Goal: Task Accomplishment & Management: Use online tool/utility

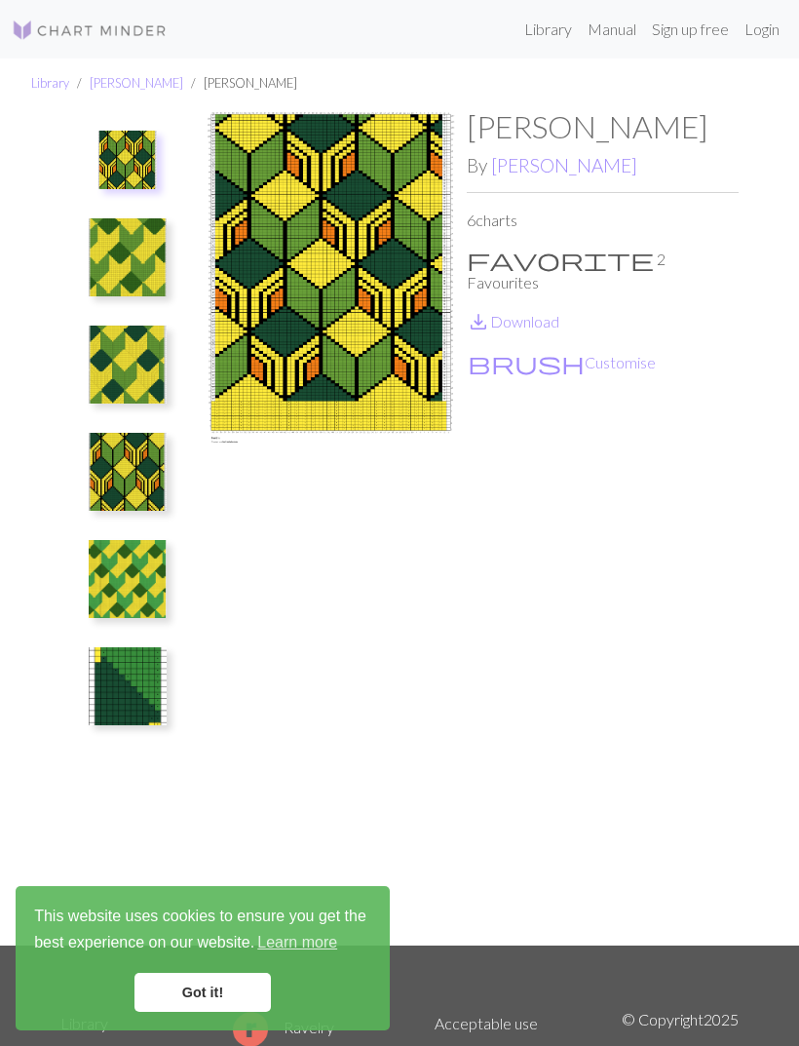
click at [101, 563] on img at bounding box center [128, 579] width 78 height 78
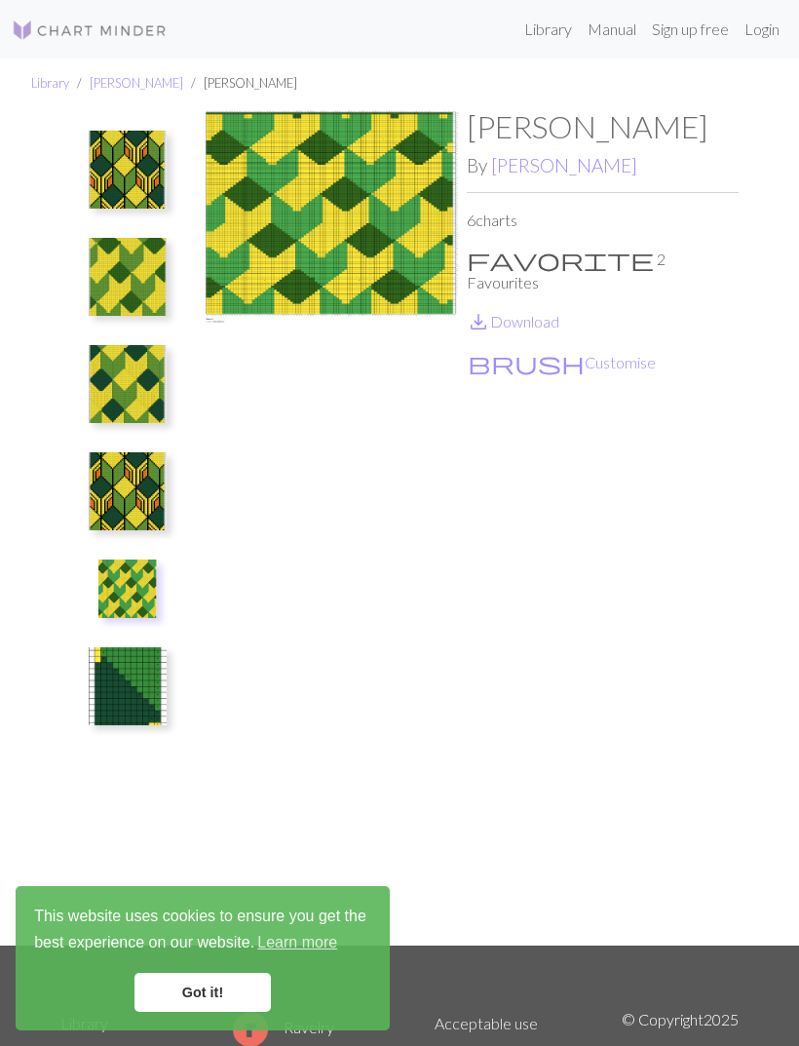
click at [139, 168] on img at bounding box center [128, 170] width 78 height 78
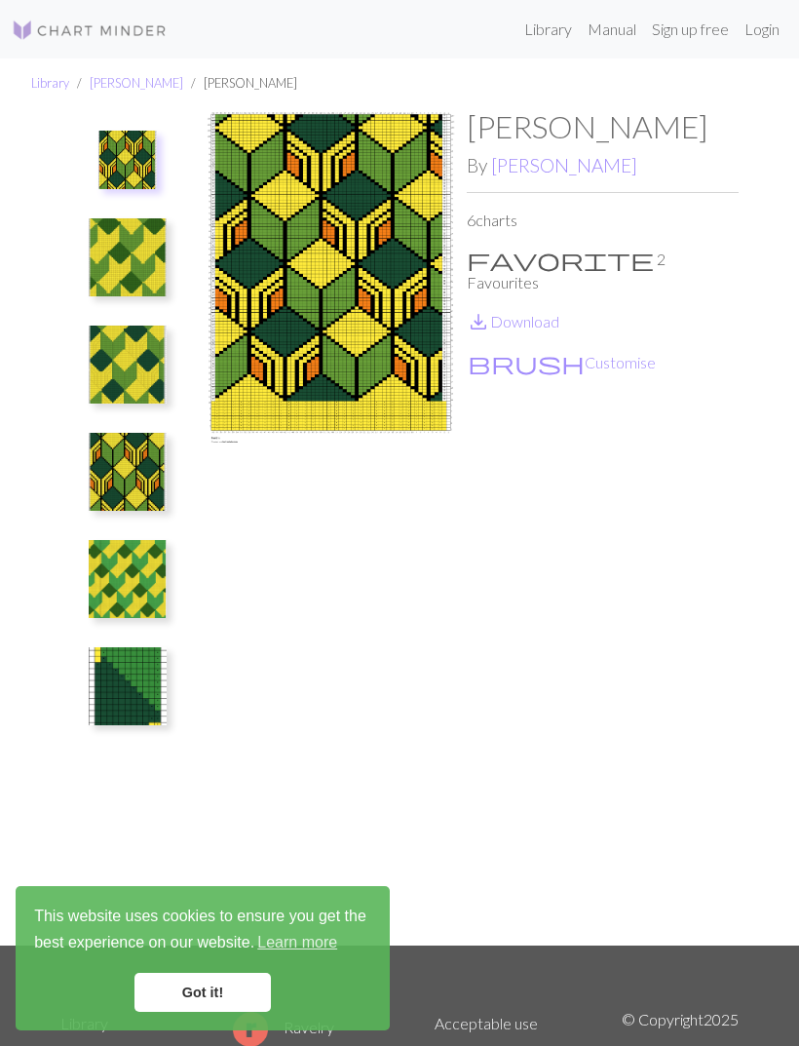
click at [523, 350] on button "brush Customise" at bounding box center [562, 362] width 190 height 25
click at [123, 697] on img at bounding box center [128, 686] width 78 height 78
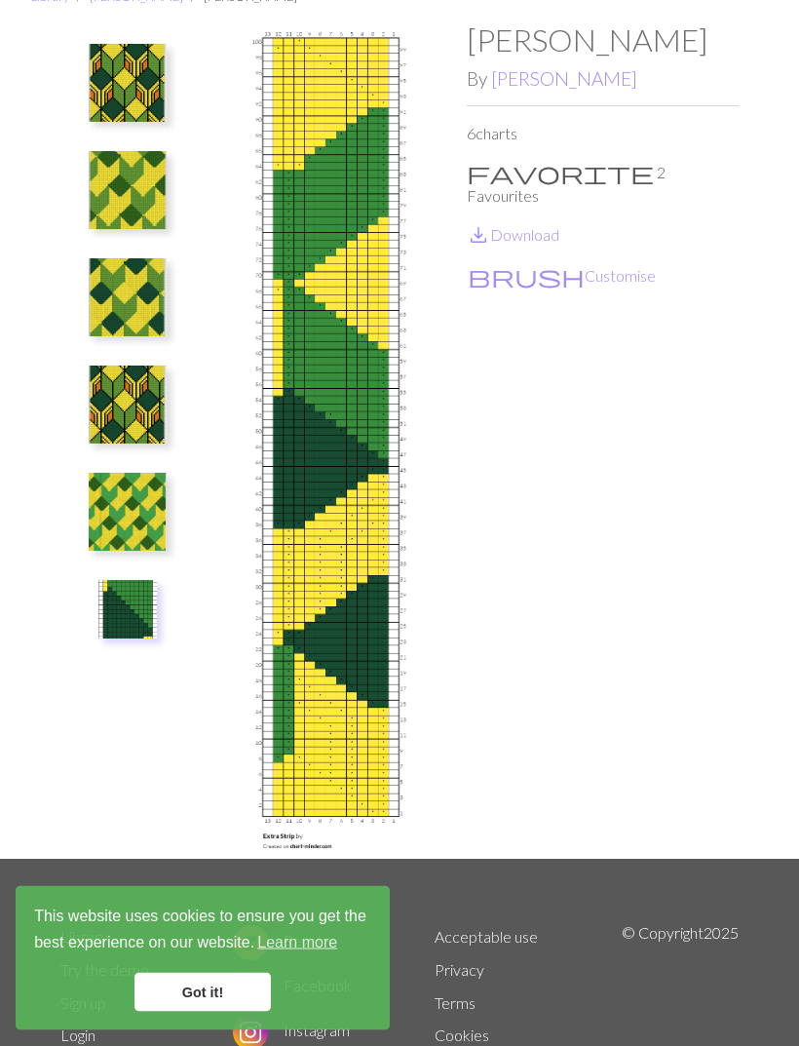
scroll to position [90, 0]
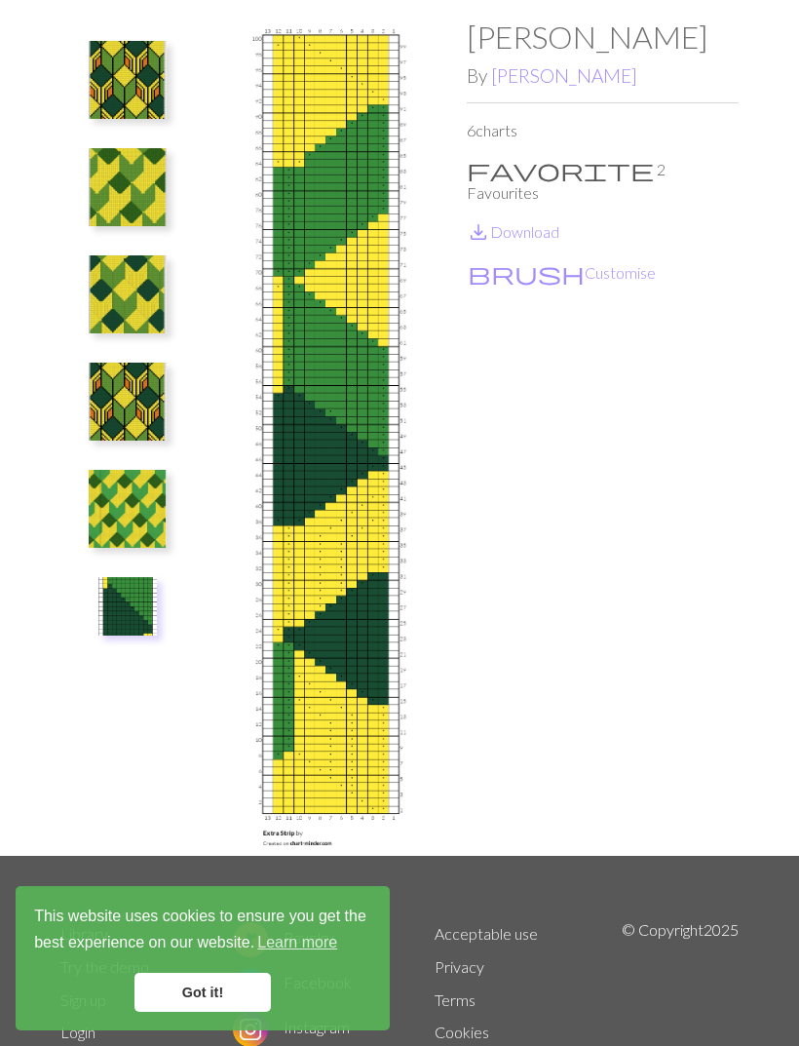
click at [113, 634] on img at bounding box center [127, 606] width 58 height 58
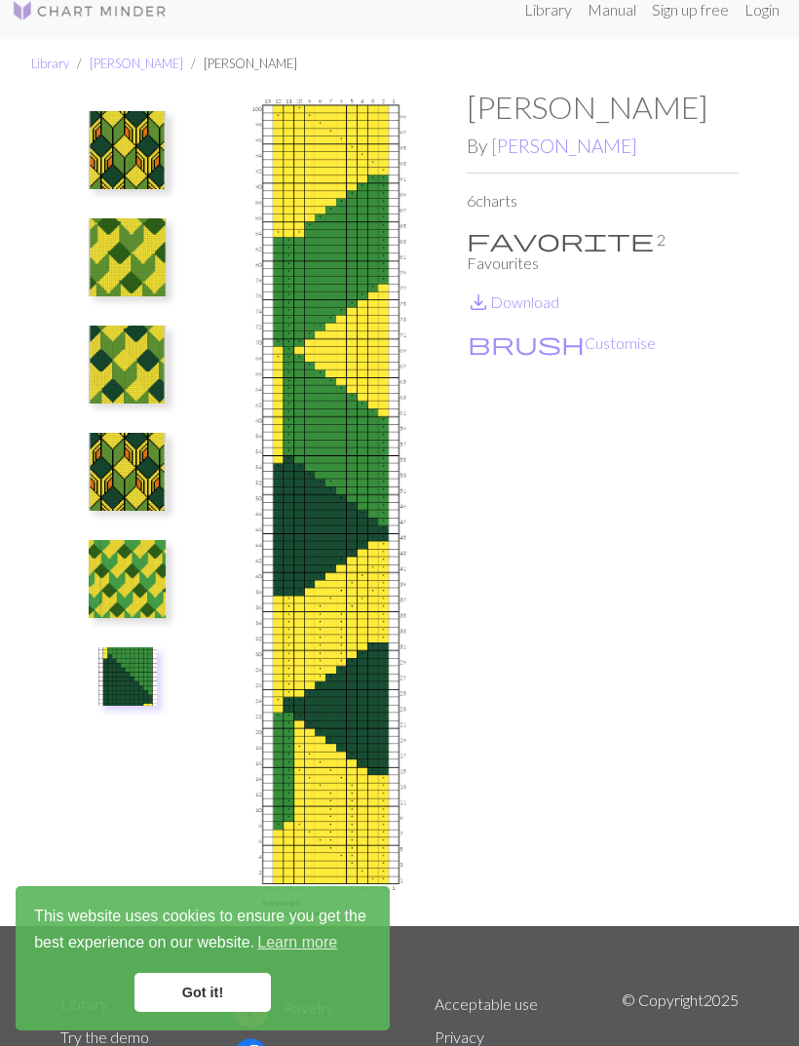
scroll to position [20, 0]
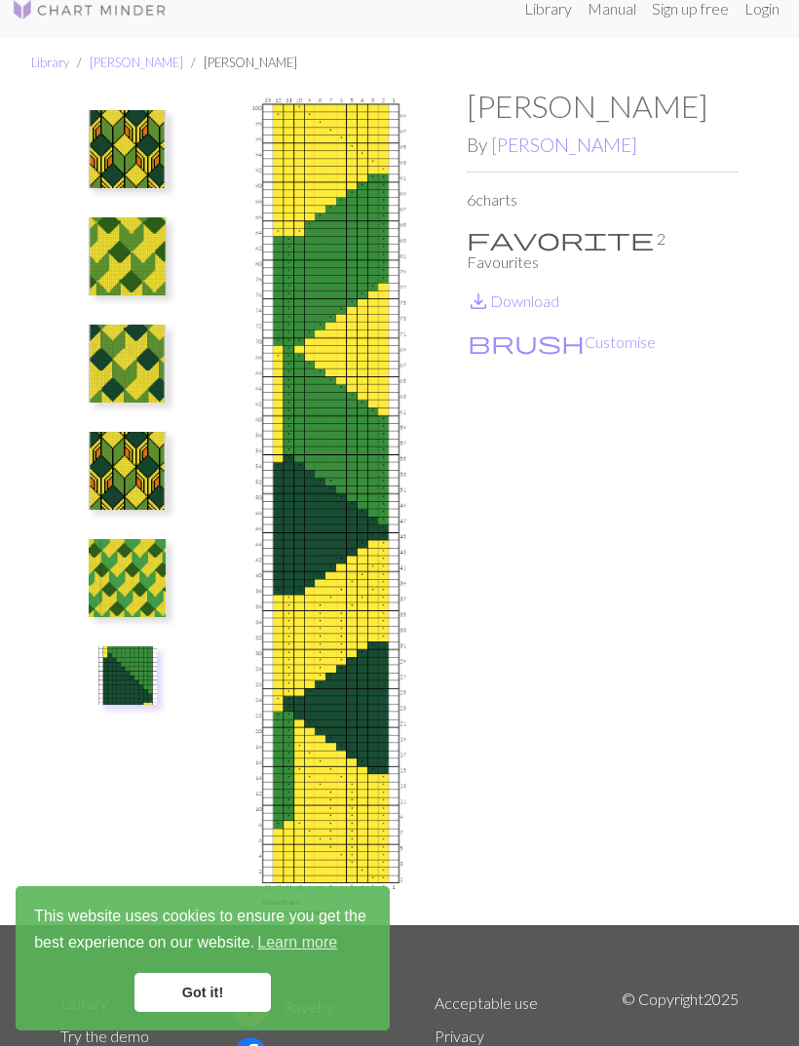
click at [125, 481] on img at bounding box center [128, 471] width 78 height 78
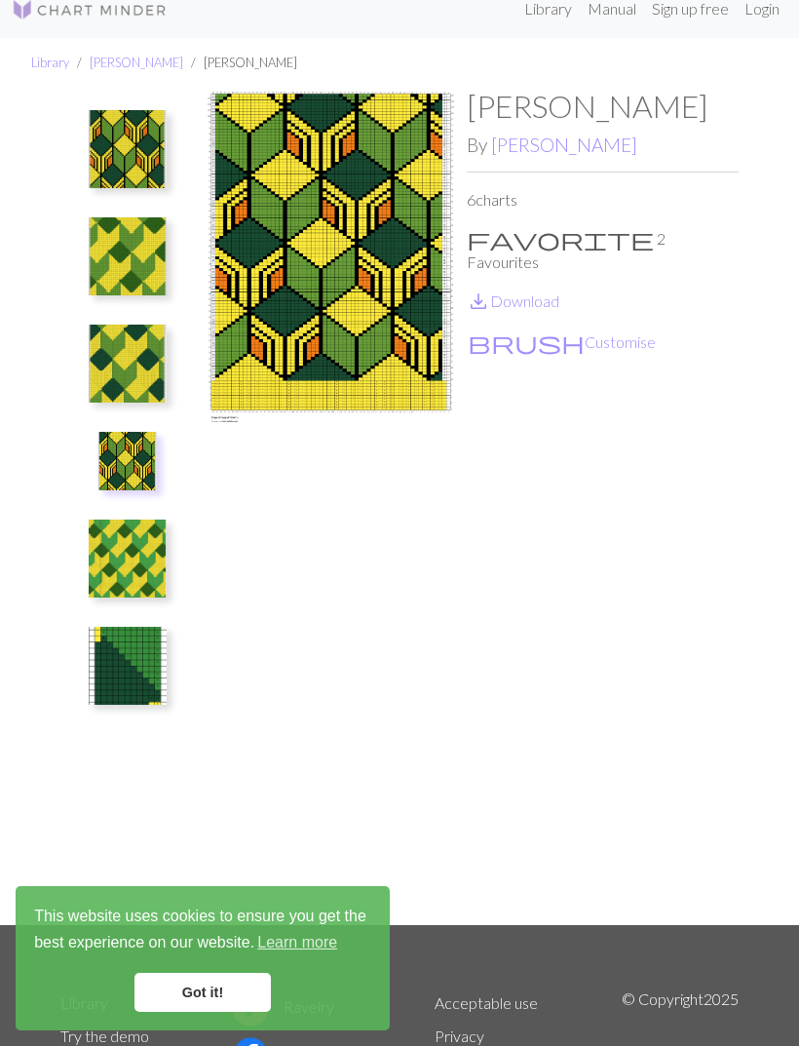
click at [141, 146] on img at bounding box center [128, 149] width 78 height 78
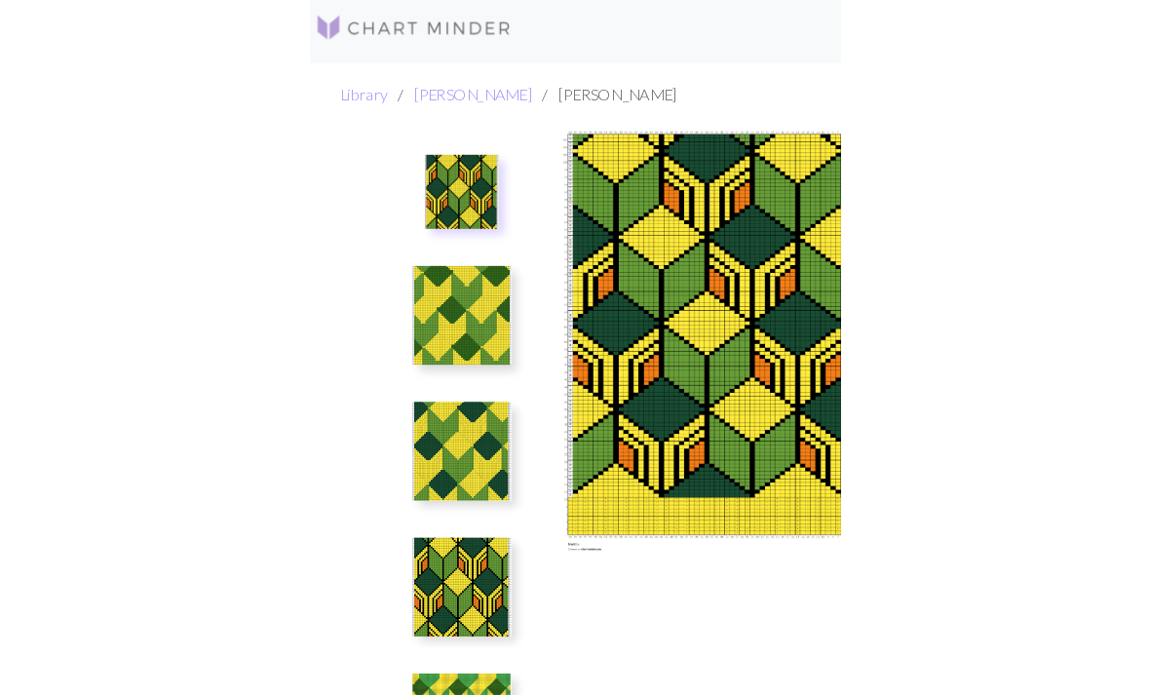
scroll to position [7, 0]
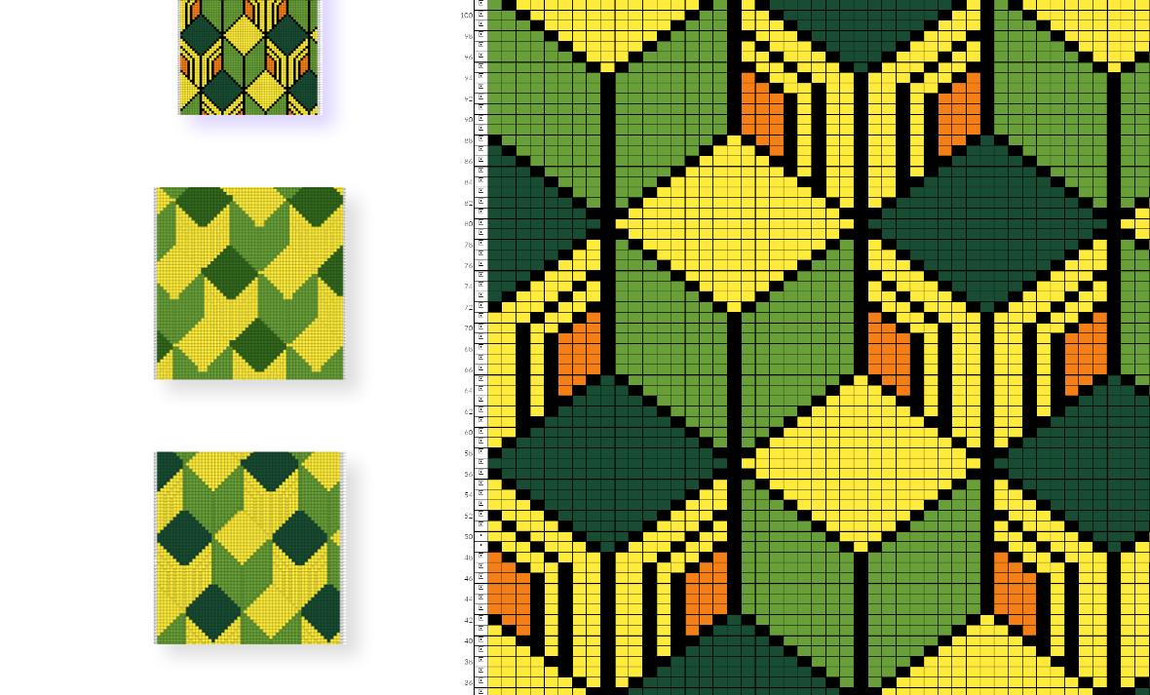
click at [107, 294] on div "Giyu Cardigan By [PERSON_NAME] 6 charts favorite 2 Favourites save_alt Download…" at bounding box center [575, 379] width 936 height 556
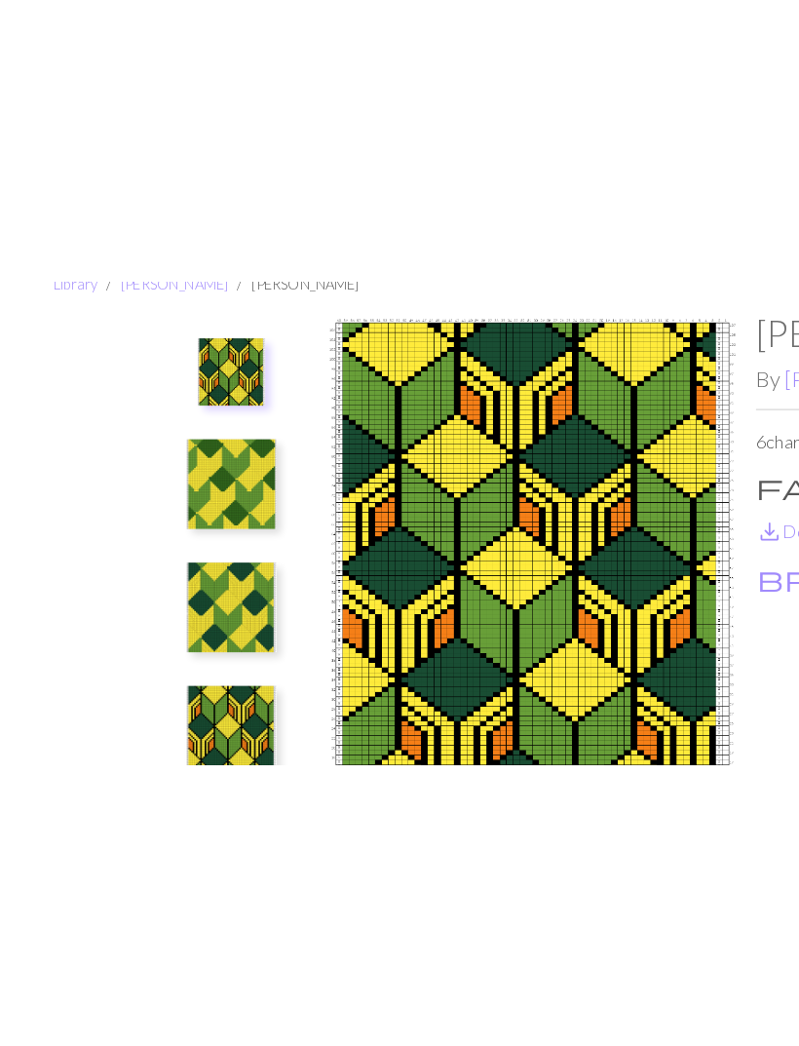
scroll to position [0, 0]
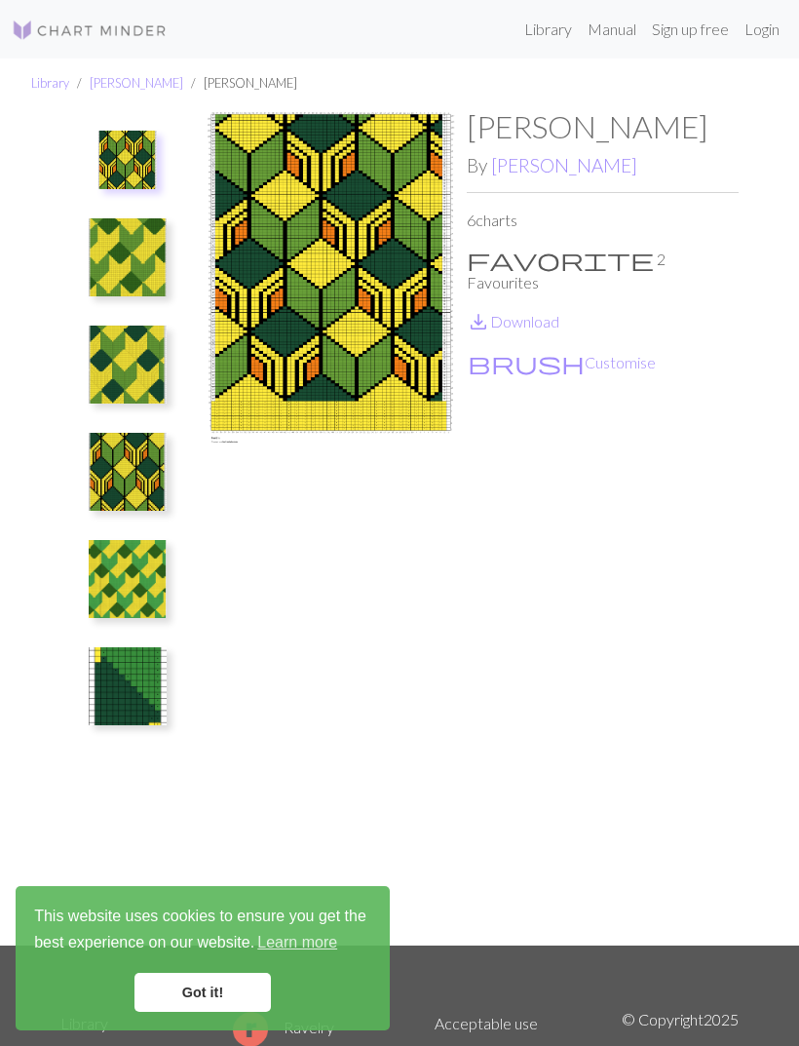
click at [206, 984] on link "Got it!" at bounding box center [203, 992] width 136 height 39
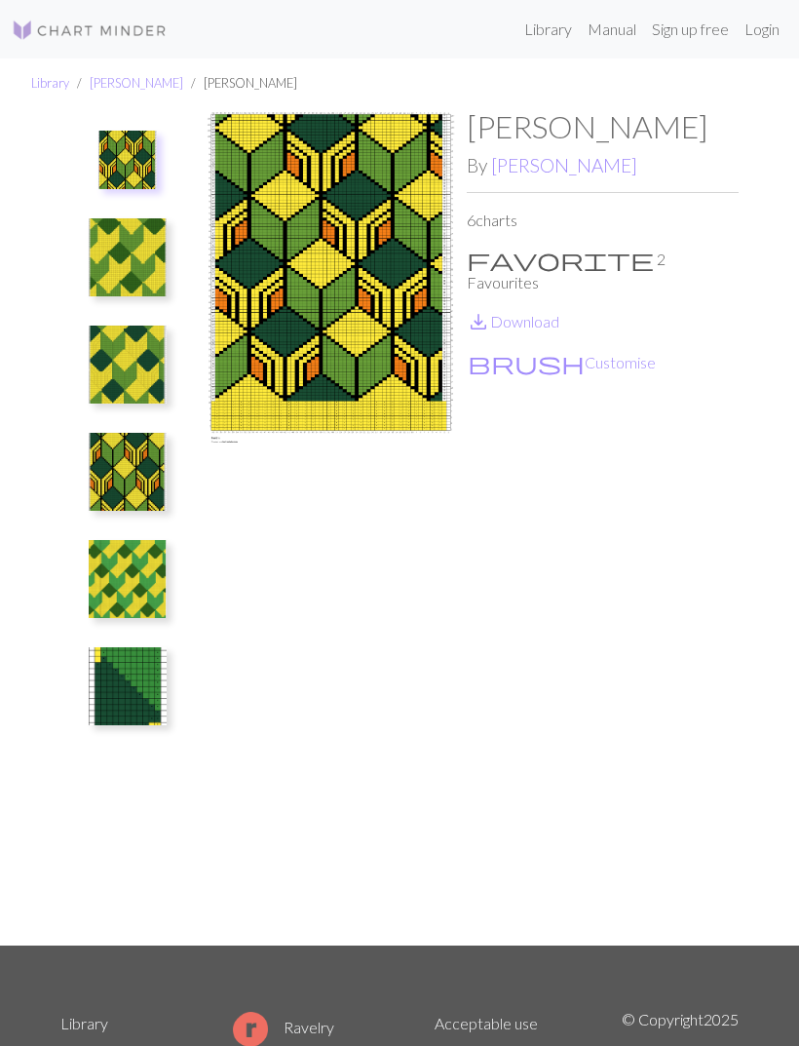
click at [405, 192] on img at bounding box center [331, 526] width 272 height 836
click at [529, 350] on button "brush Customise" at bounding box center [562, 362] width 190 height 25
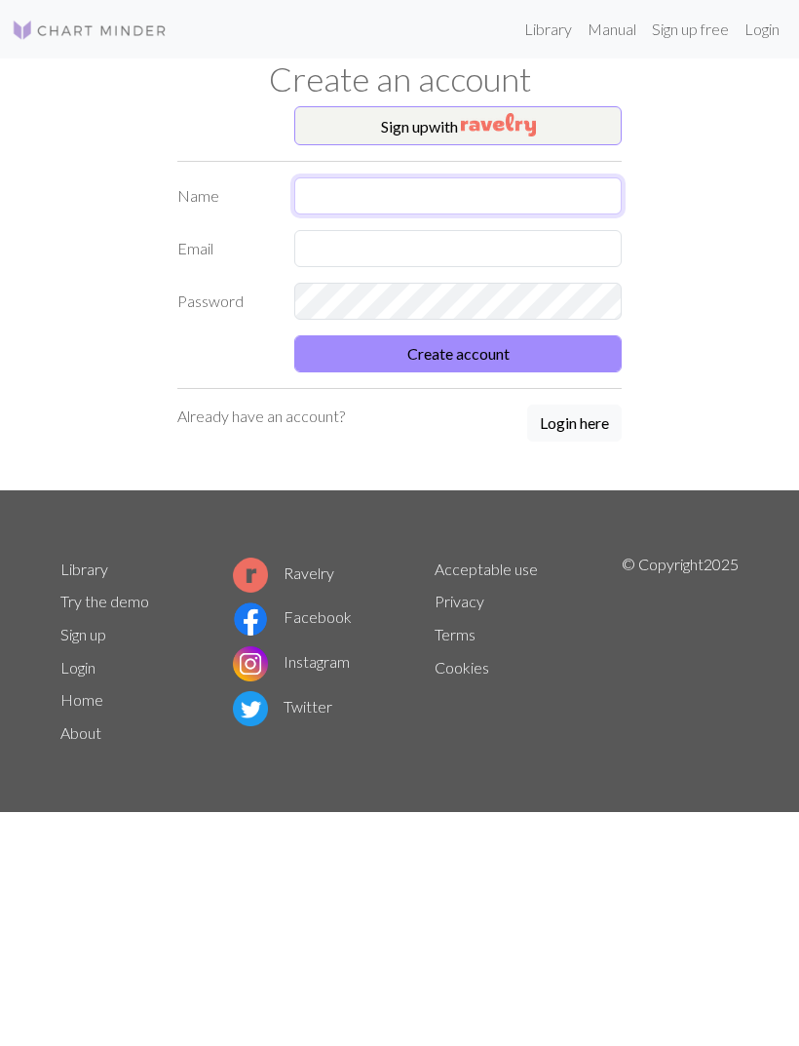
click at [554, 194] on input "text" at bounding box center [458, 195] width 328 height 37
type input "[PERSON_NAME]"
click at [564, 259] on input "text" at bounding box center [458, 248] width 328 height 37
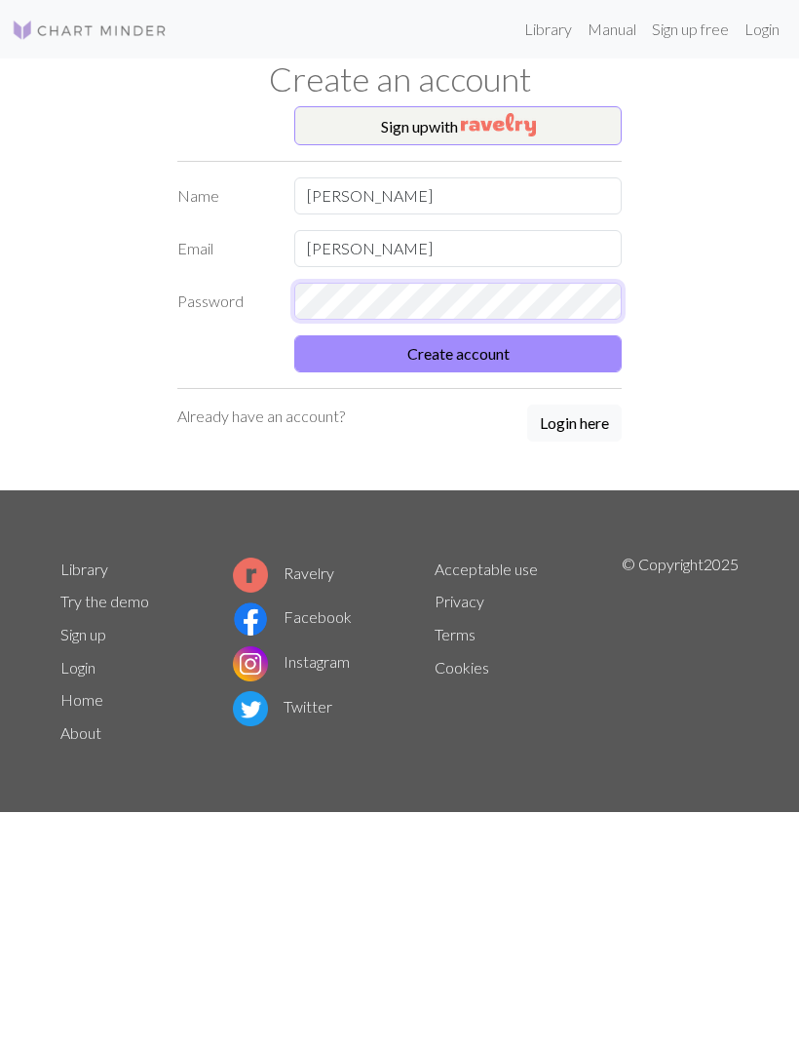
click at [511, 287] on form "Name [PERSON_NAME] Email [PERSON_NAME] Password Create account" at bounding box center [399, 274] width 445 height 195
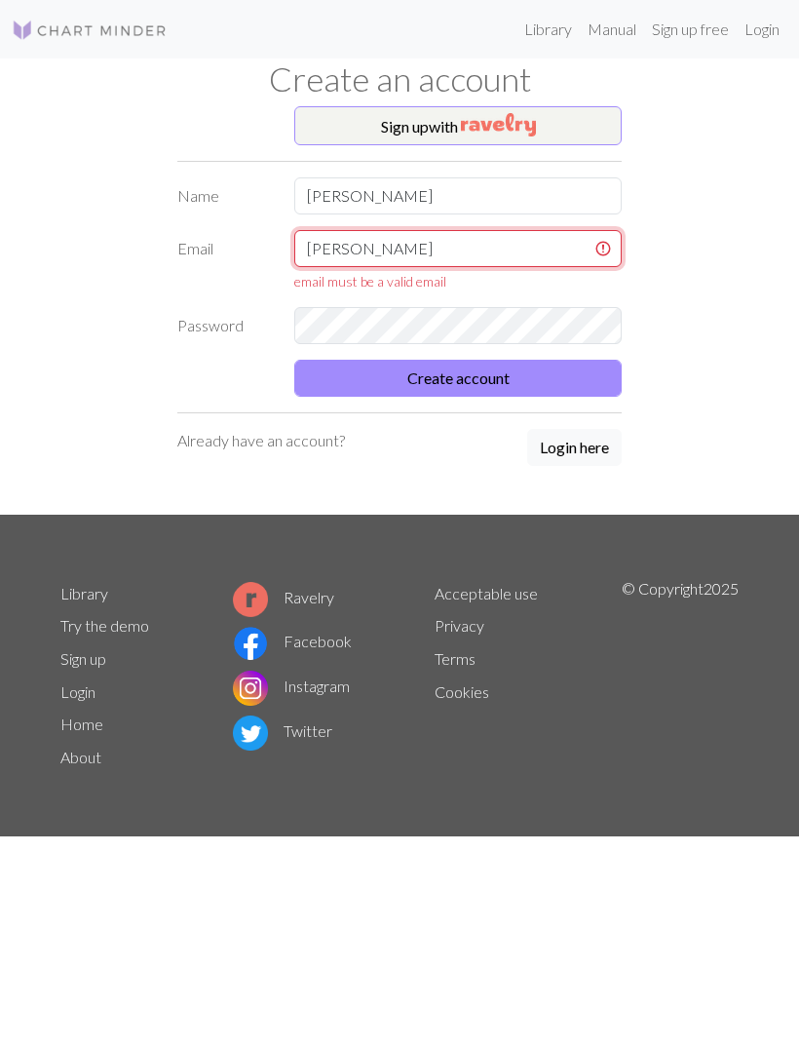
click at [542, 239] on input "[PERSON_NAME]" at bounding box center [458, 248] width 328 height 37
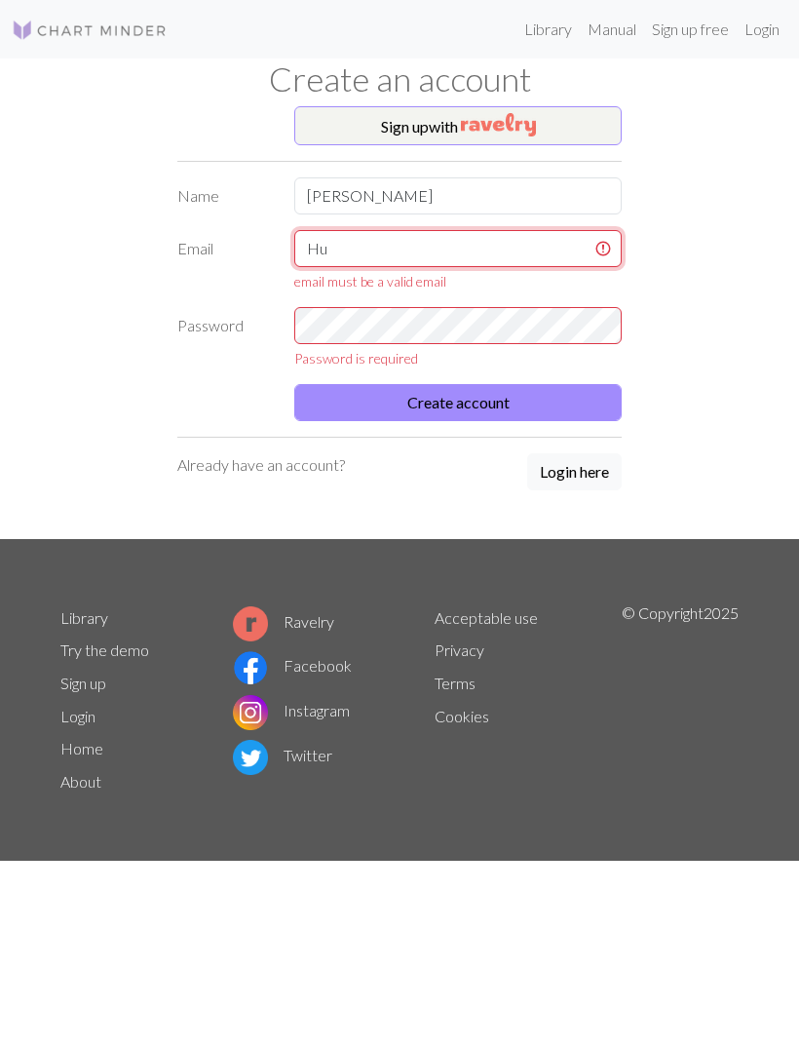
type input "H"
click at [473, 243] on input "[PERSON_NAME][EMAIL_ADDRESS][PERSON_NAME] om" at bounding box center [458, 248] width 328 height 37
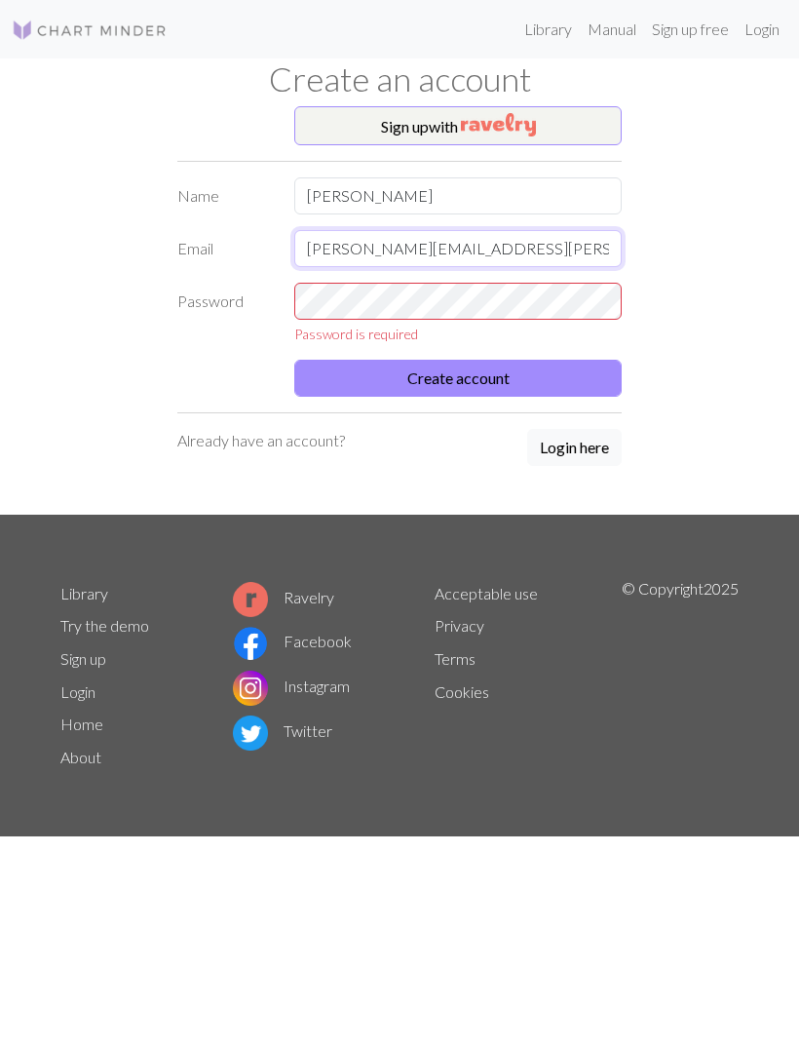
type input "[PERSON_NAME][EMAIL_ADDRESS][PERSON_NAME][DOMAIN_NAME]"
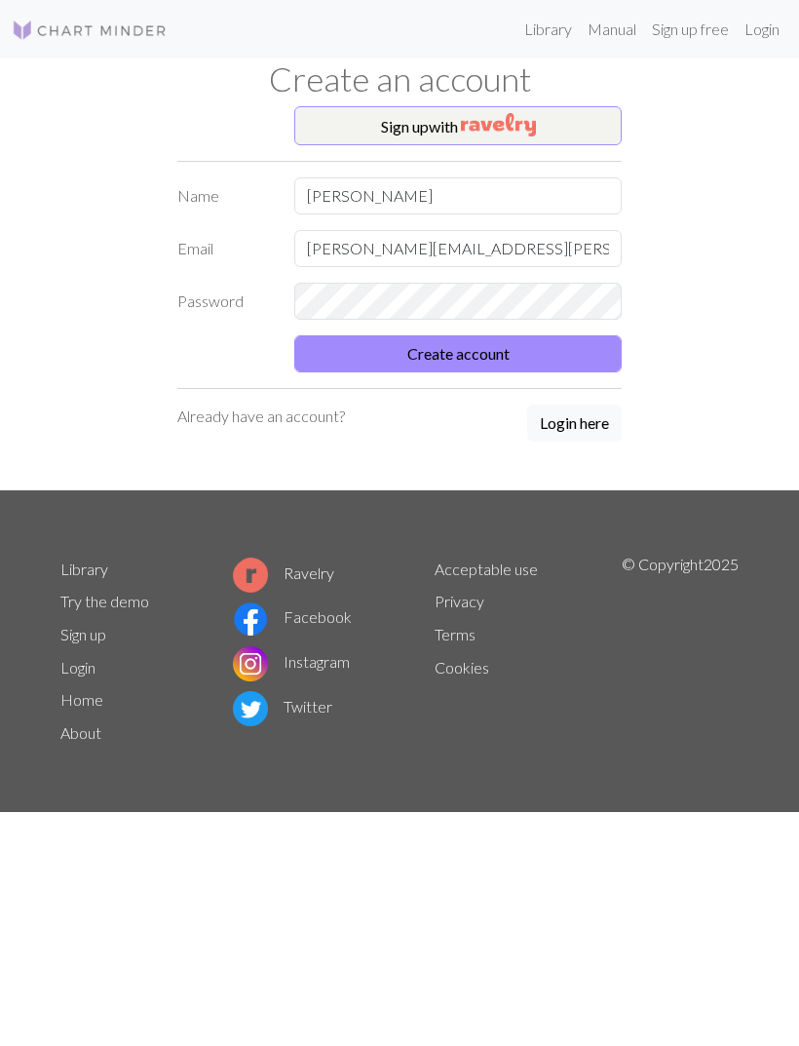
click at [543, 359] on button "Create account" at bounding box center [458, 353] width 328 height 37
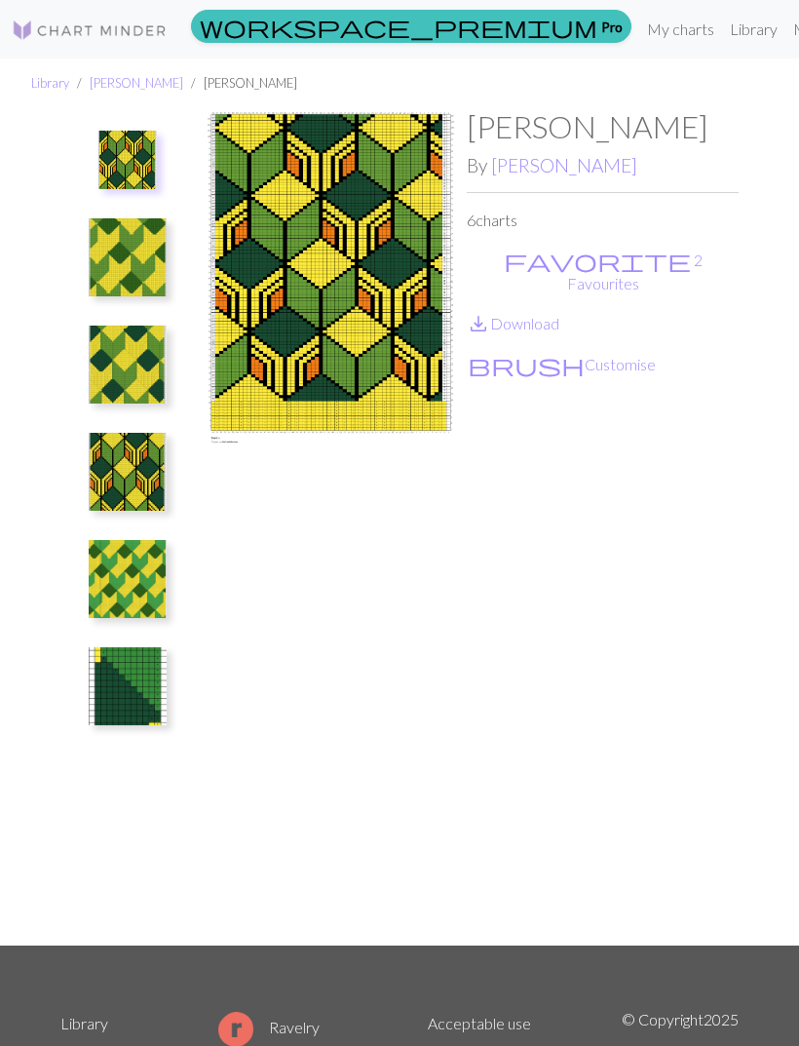
click at [531, 352] on button "brush Customise" at bounding box center [562, 364] width 190 height 25
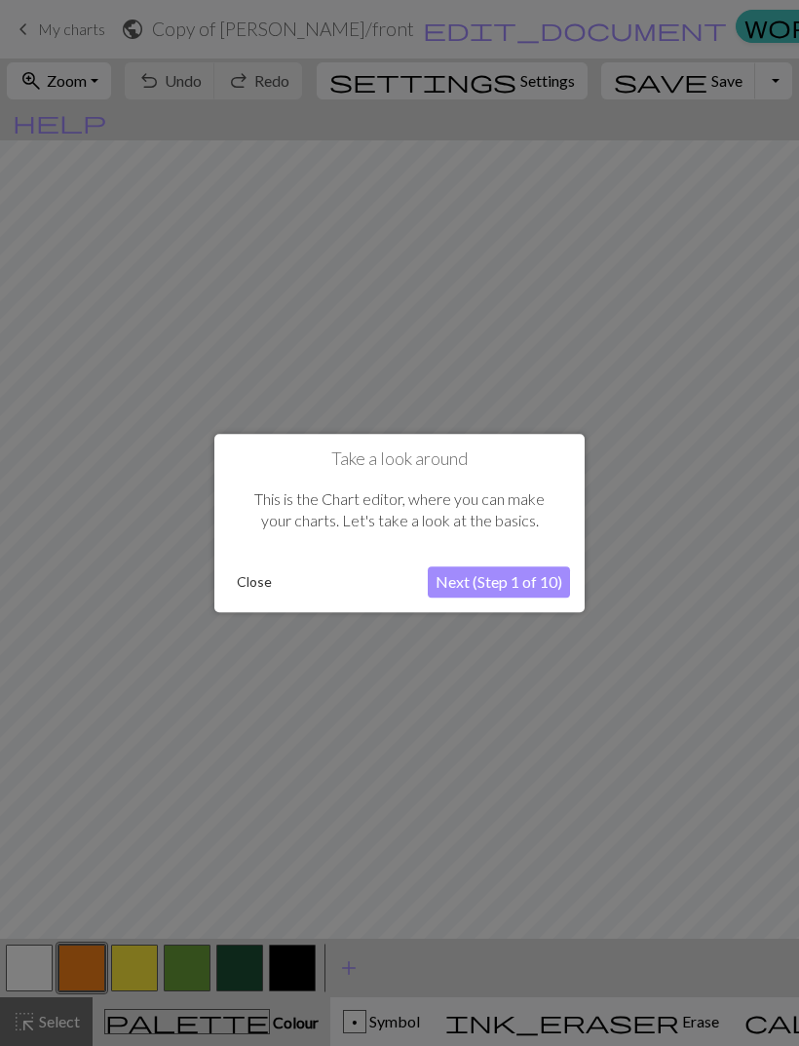
click at [494, 580] on button "Next (Step 1 of 10)" at bounding box center [499, 581] width 142 height 31
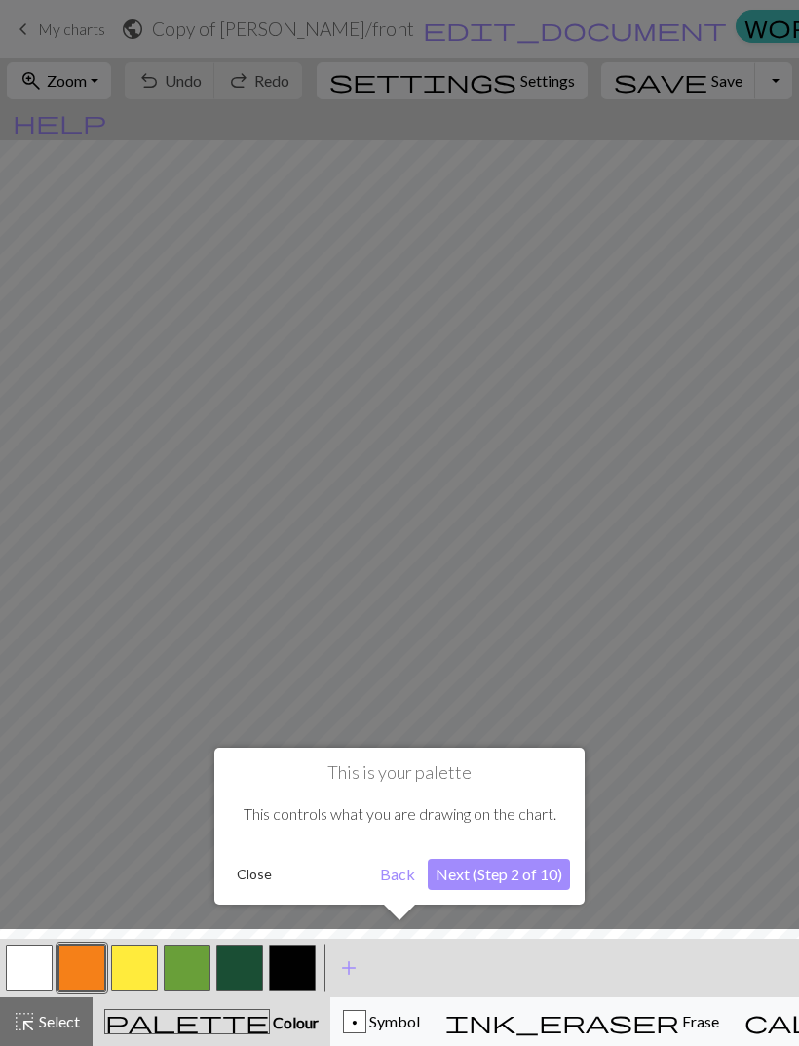
click at [485, 869] on button "Next (Step 2 of 10)" at bounding box center [499, 874] width 142 height 31
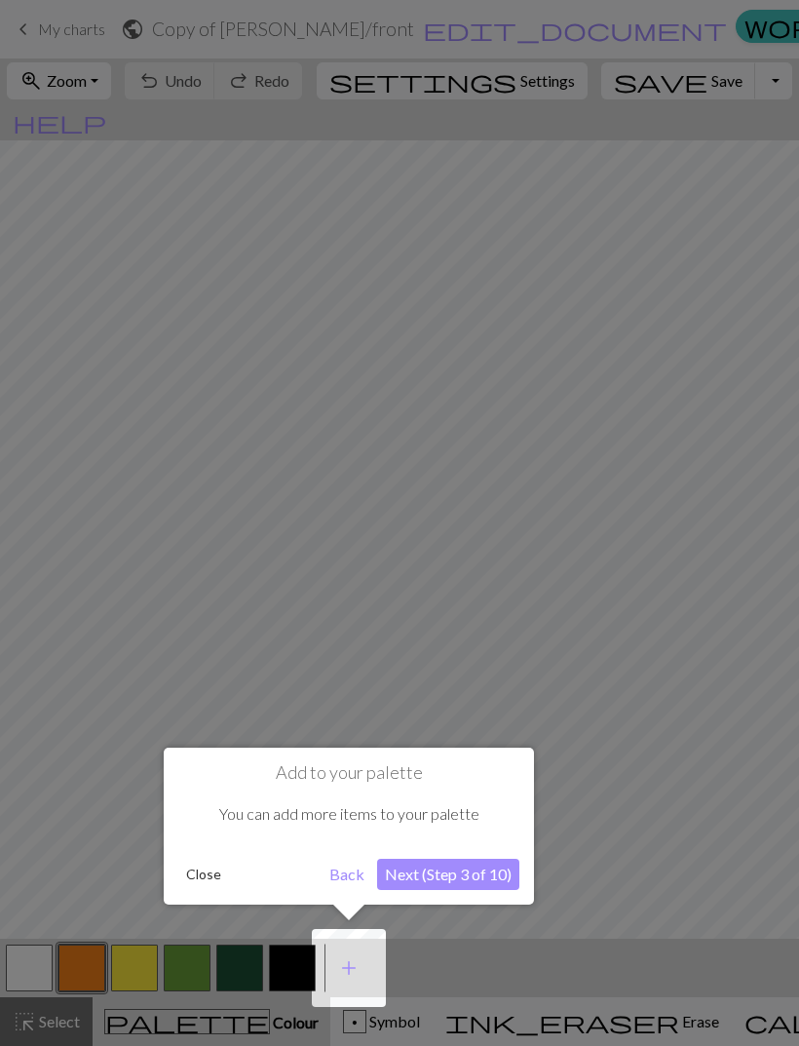
click at [449, 873] on button "Next (Step 3 of 10)" at bounding box center [448, 874] width 142 height 31
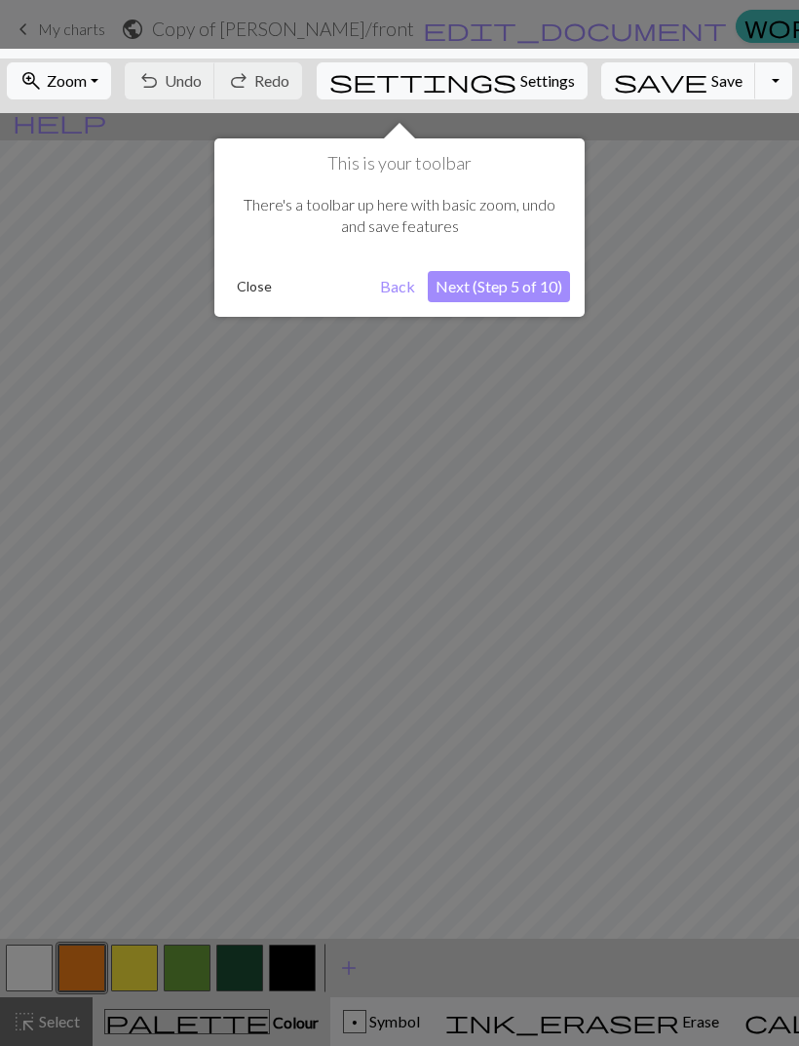
click at [533, 284] on button "Next (Step 5 of 10)" at bounding box center [499, 286] width 142 height 31
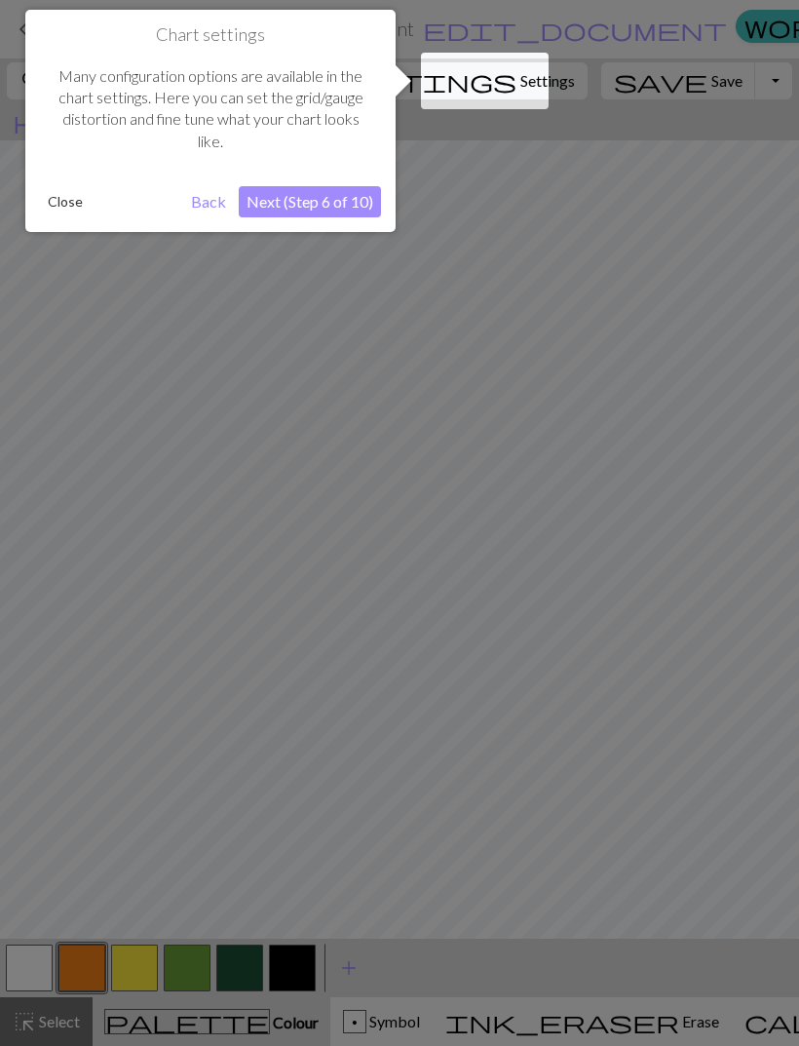
click at [336, 189] on button "Next (Step 6 of 10)" at bounding box center [310, 201] width 142 height 31
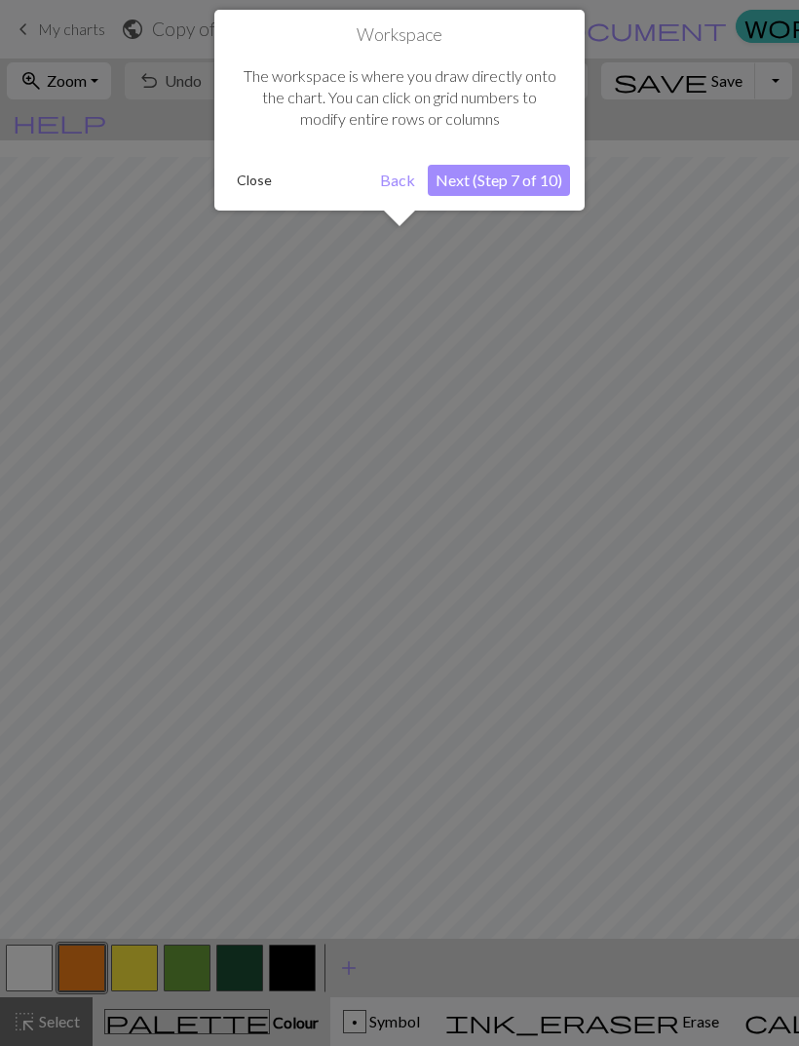
scroll to position [74, 0]
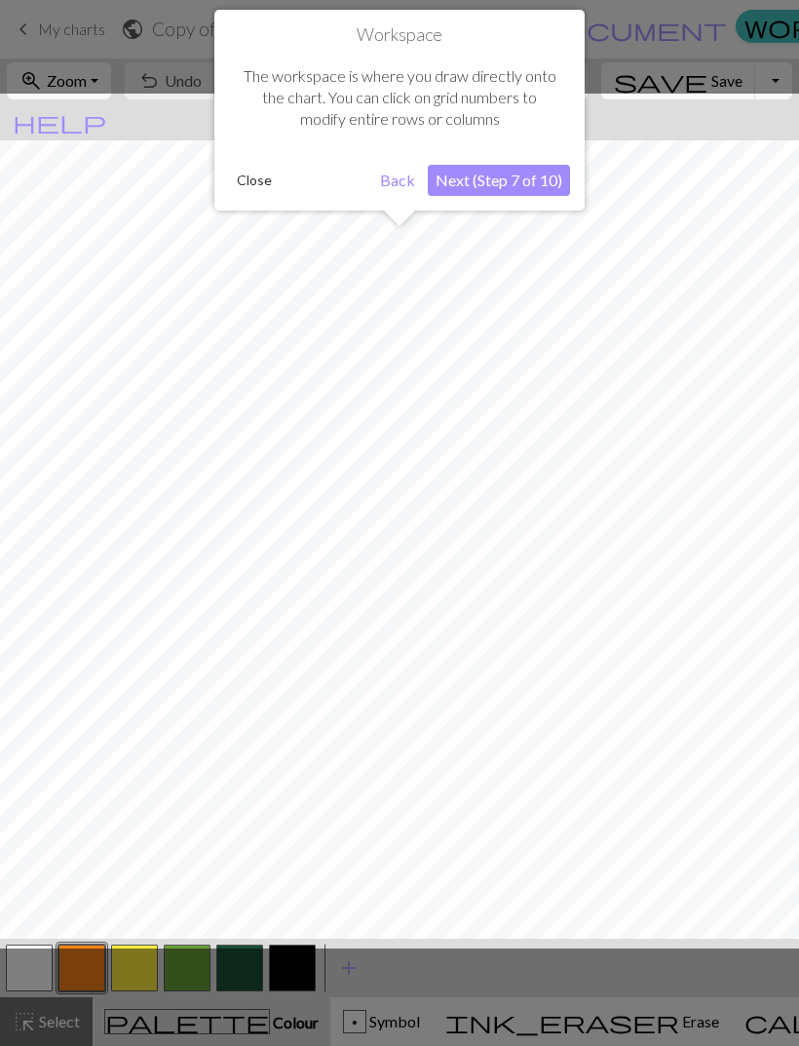
click at [546, 175] on button "Next (Step 7 of 10)" at bounding box center [499, 180] width 142 height 31
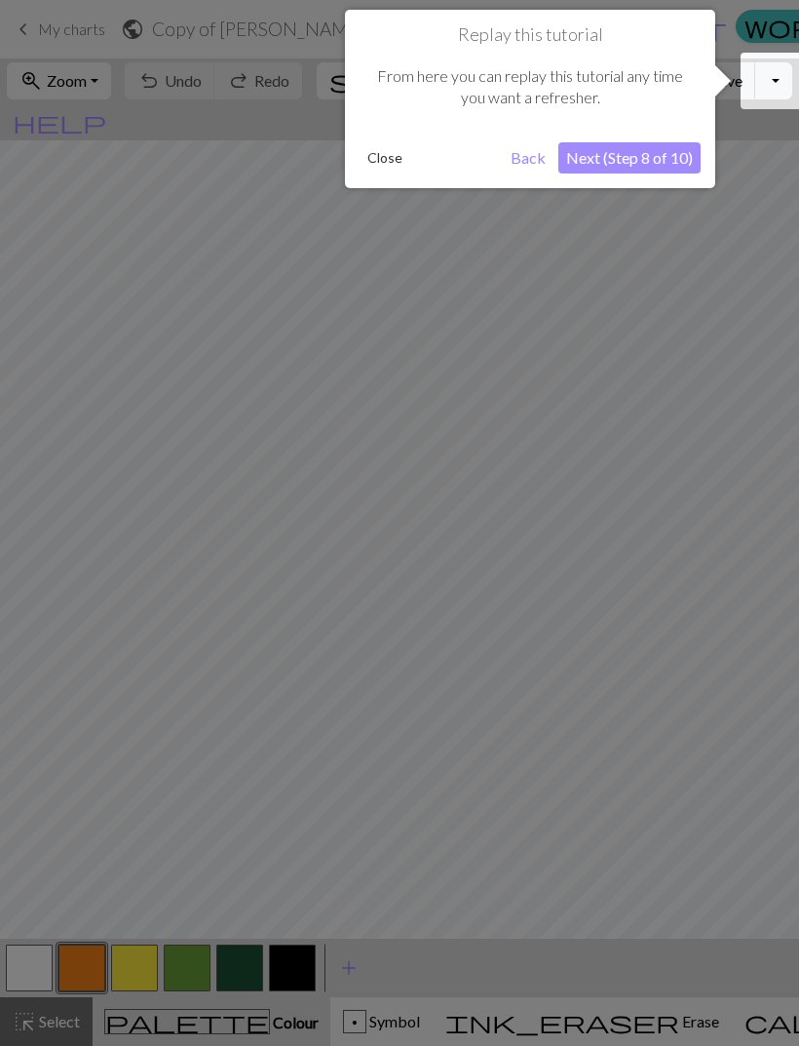
click at [654, 156] on button "Next (Step 8 of 10)" at bounding box center [630, 157] width 142 height 31
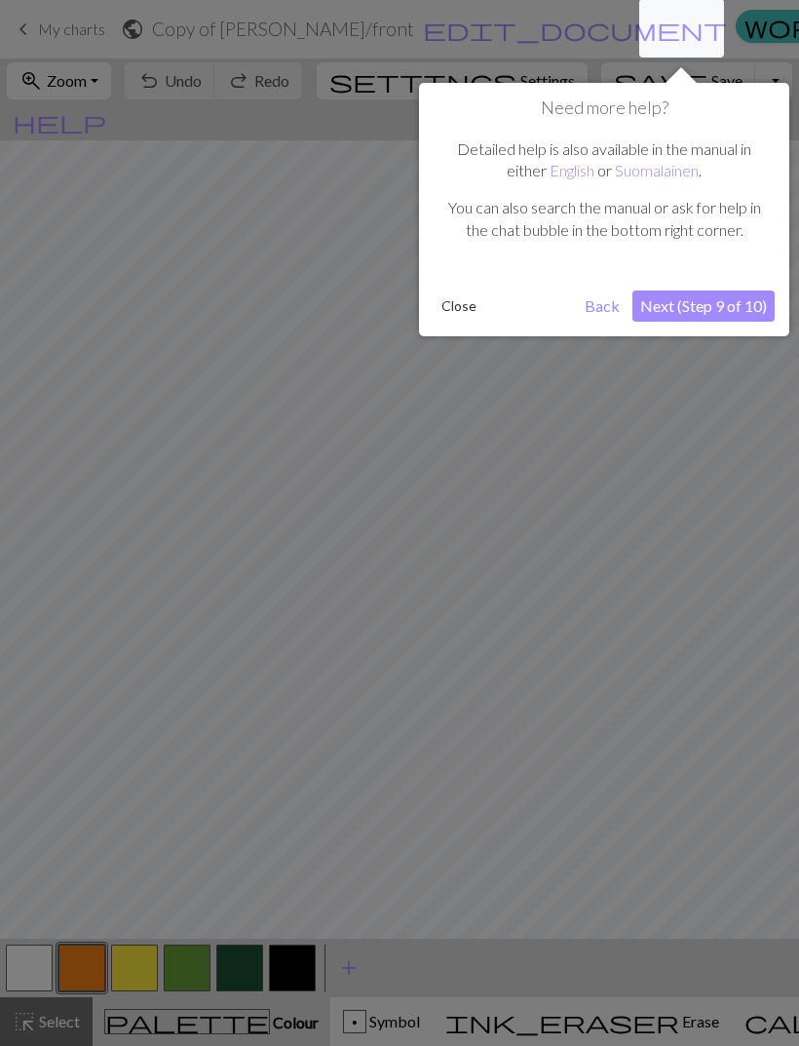
click at [732, 291] on button "Next (Step 9 of 10)" at bounding box center [704, 306] width 142 height 31
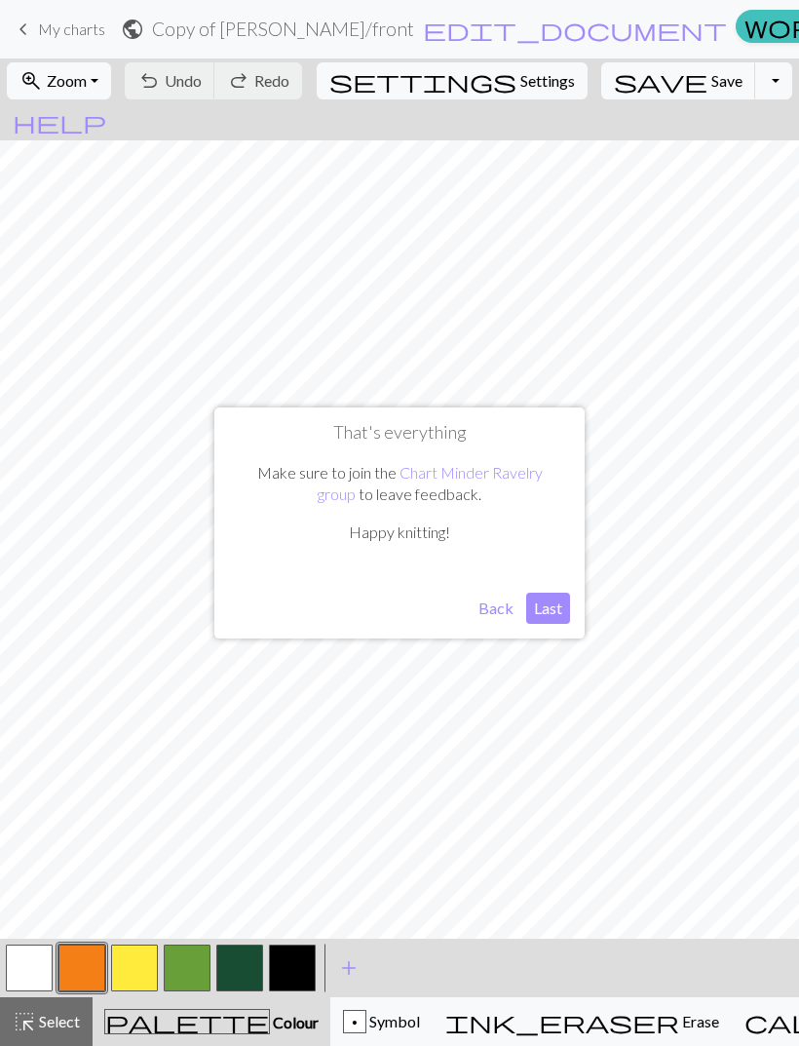
click at [551, 596] on button "Last" at bounding box center [548, 608] width 44 height 31
click at [202, 74] on span "Undo" at bounding box center [183, 80] width 37 height 19
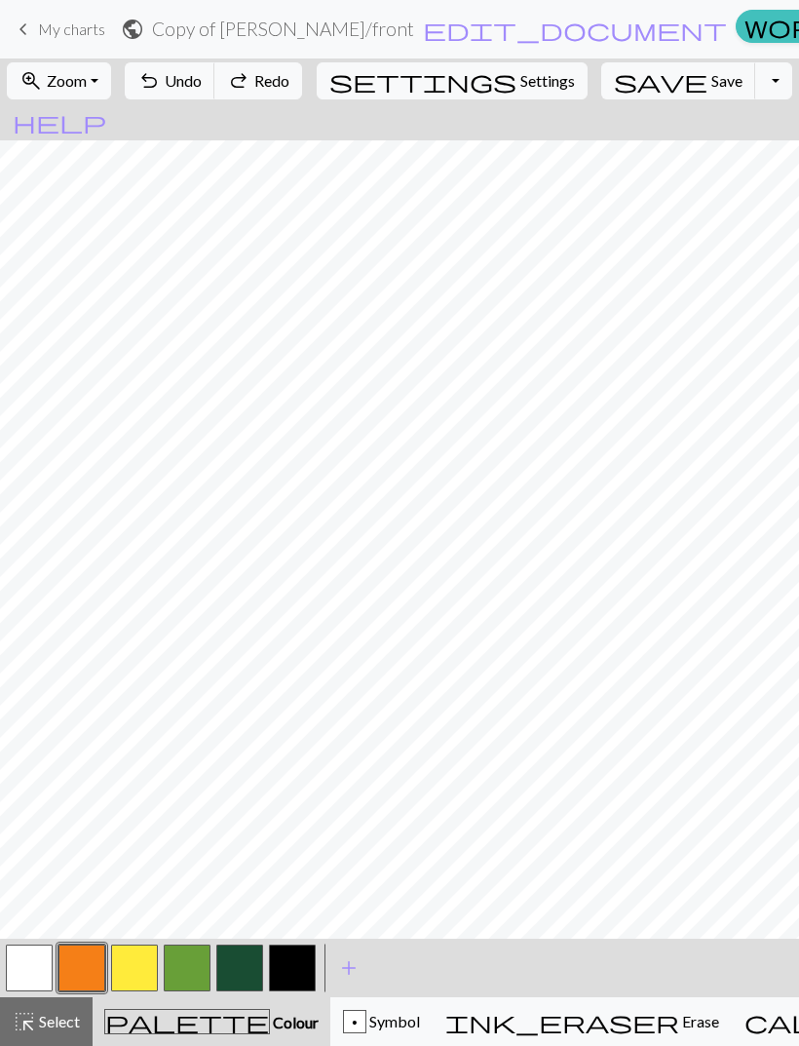
click at [202, 74] on span "Undo" at bounding box center [183, 80] width 37 height 19
click at [202, 80] on span "Undo" at bounding box center [183, 80] width 37 height 19
click at [111, 91] on button "zoom_in Zoom Zoom" at bounding box center [59, 80] width 104 height 37
click at [138, 128] on button "Fit all" at bounding box center [85, 123] width 154 height 31
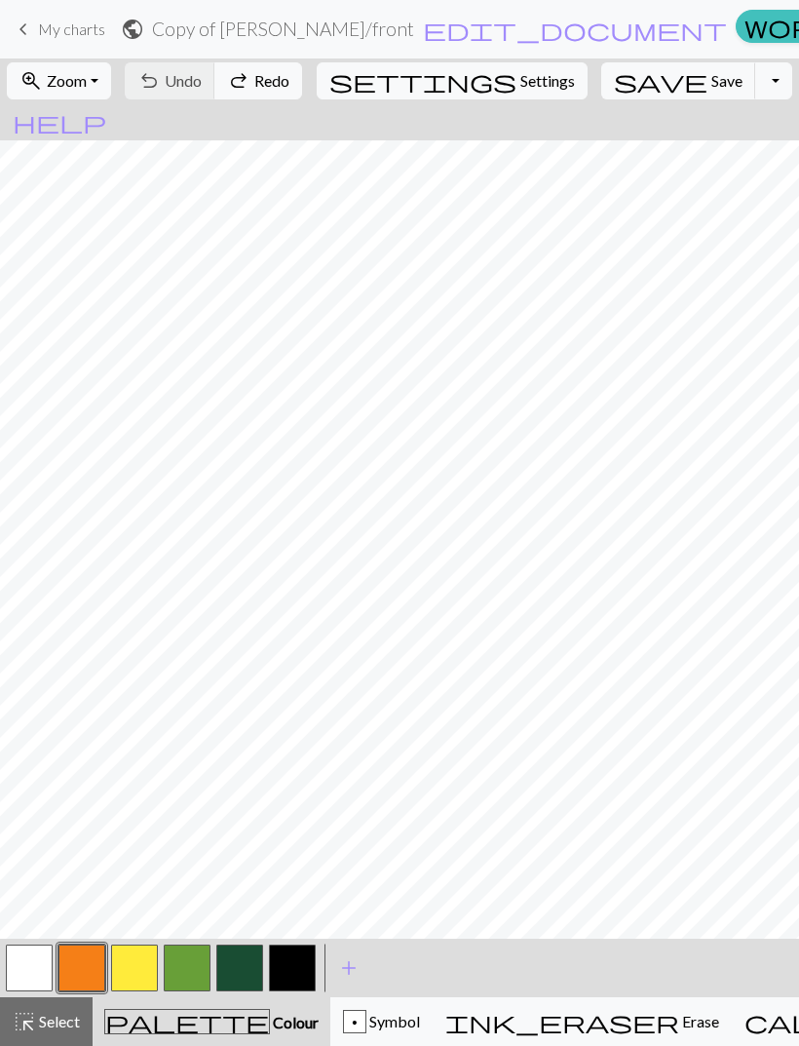
click at [521, 80] on span "Settings" at bounding box center [548, 80] width 55 height 23
select select "aran"
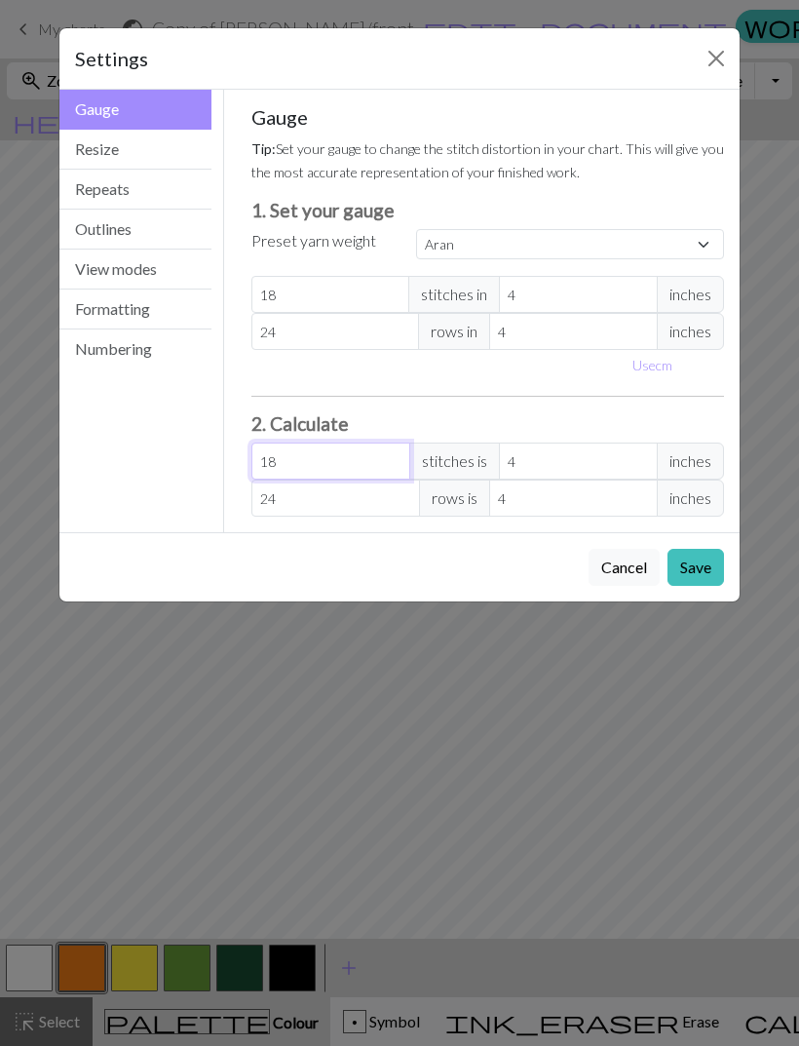
type input "18"
click at [642, 229] on select "Custom Square Lace Light Fingering Fingering Sport Double knit Worsted Aran Bul…" at bounding box center [570, 244] width 308 height 30
select select "custom"
click at [358, 446] on input "18" at bounding box center [331, 461] width 159 height 37
click at [362, 456] on input "18" at bounding box center [331, 461] width 159 height 37
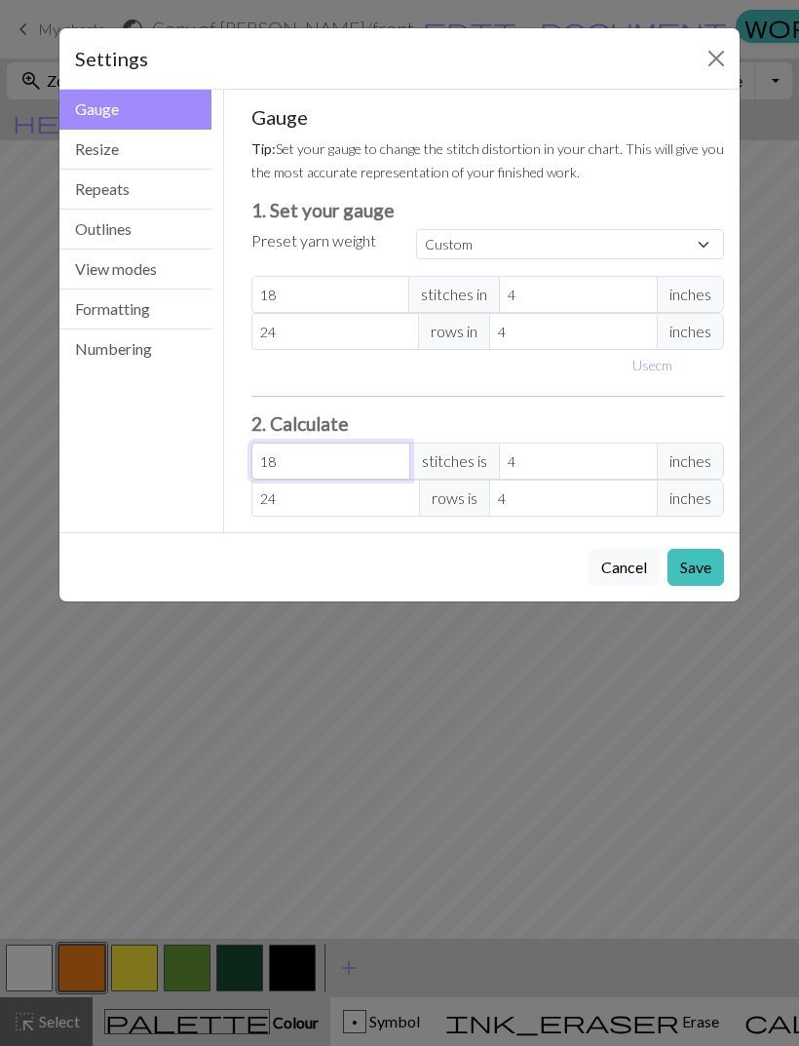
type input "1"
type input "0.22"
type input "0"
click at [580, 304] on input "4" at bounding box center [578, 294] width 159 height 37
click at [354, 295] on input "18" at bounding box center [331, 294] width 159 height 37
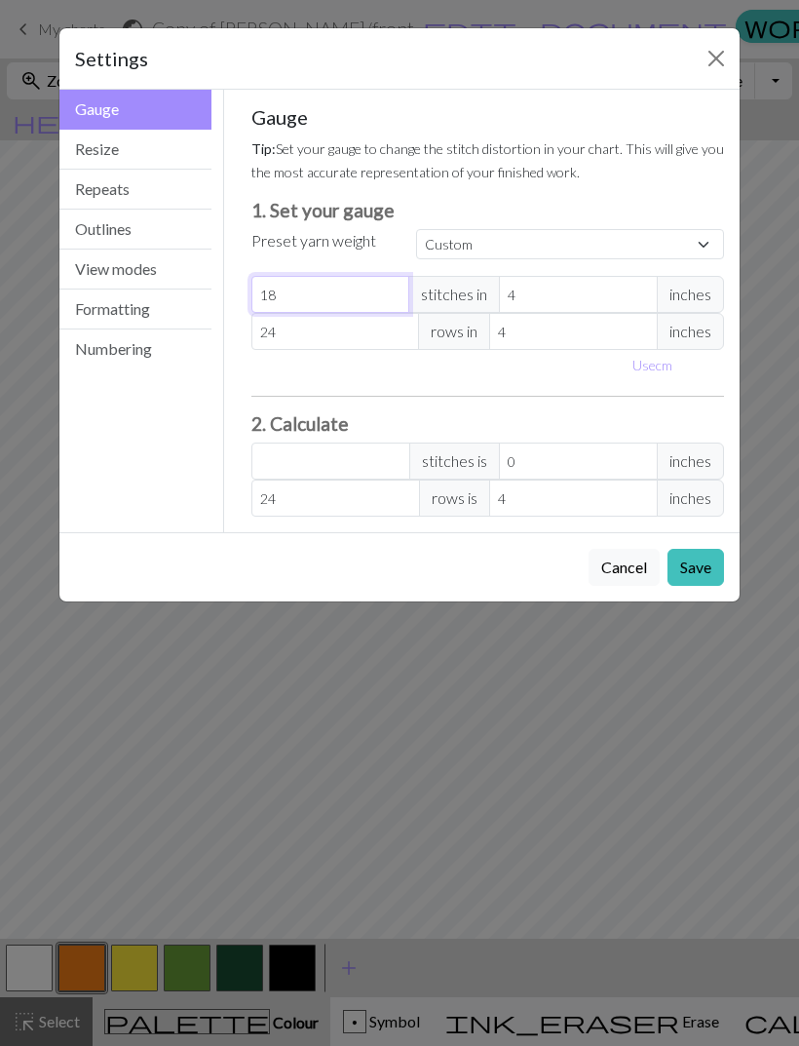
type input "1"
type input "0"
type input "80"
click at [552, 285] on input "4" at bounding box center [578, 294] width 159 height 37
click at [646, 366] on button "Use cm" at bounding box center [653, 365] width 58 height 30
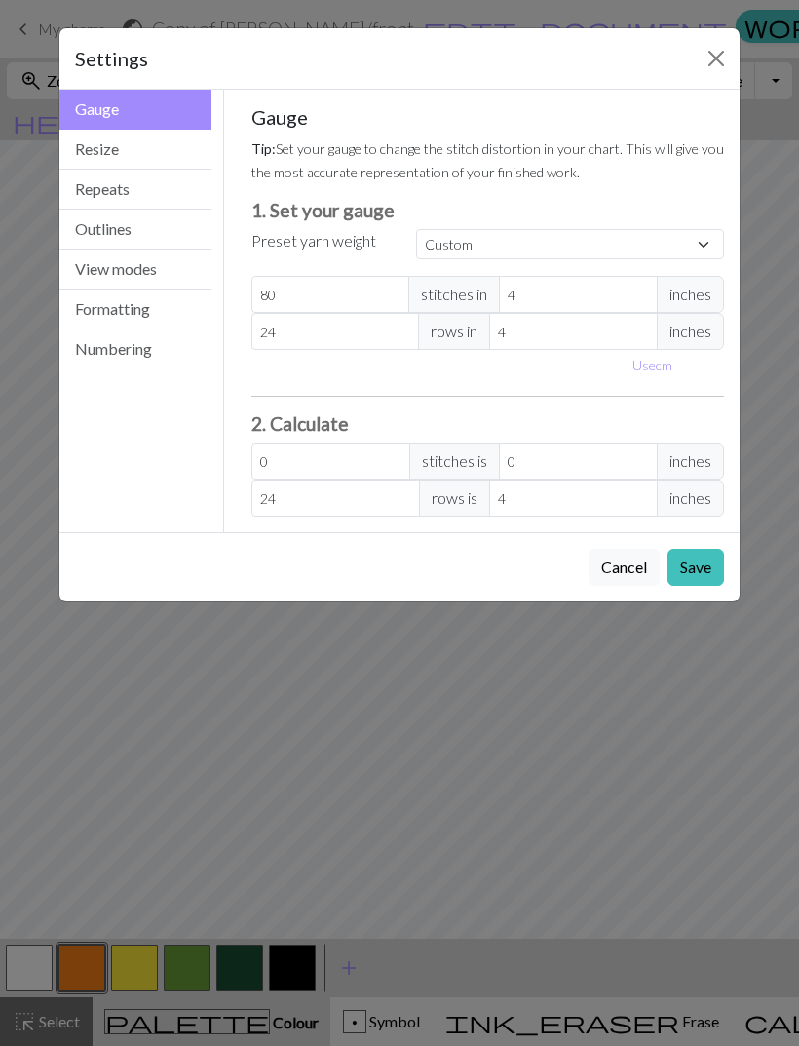
type input "10.16"
click at [600, 297] on input "10.16" at bounding box center [595, 294] width 170 height 37
type input "1"
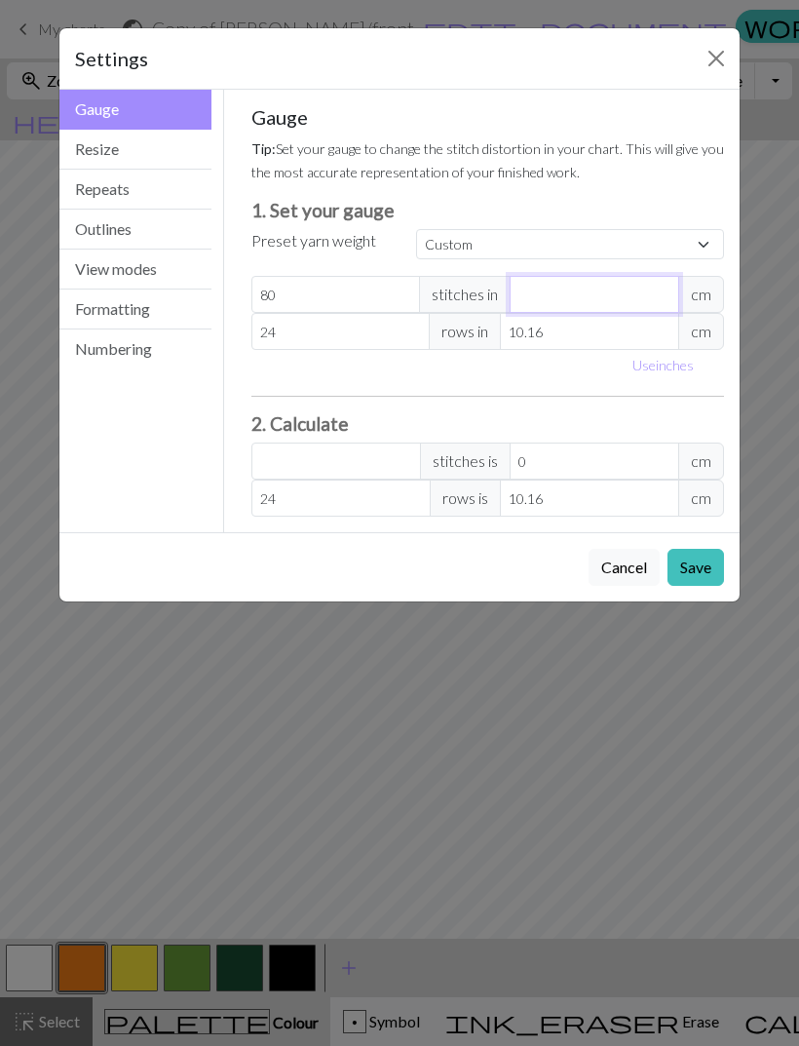
type input "5"
type input "0"
type input "50"
click at [351, 330] on input "24" at bounding box center [341, 331] width 179 height 37
type input "2"
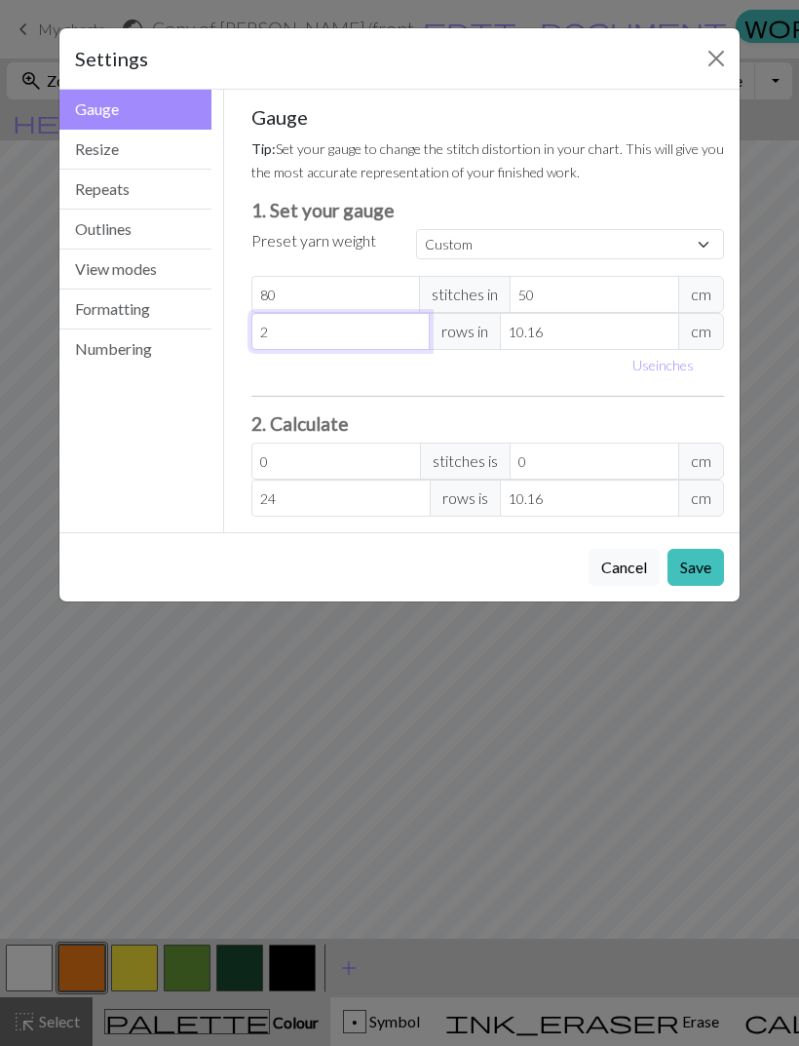
type input "2"
type input "0"
type input "1"
type input "10"
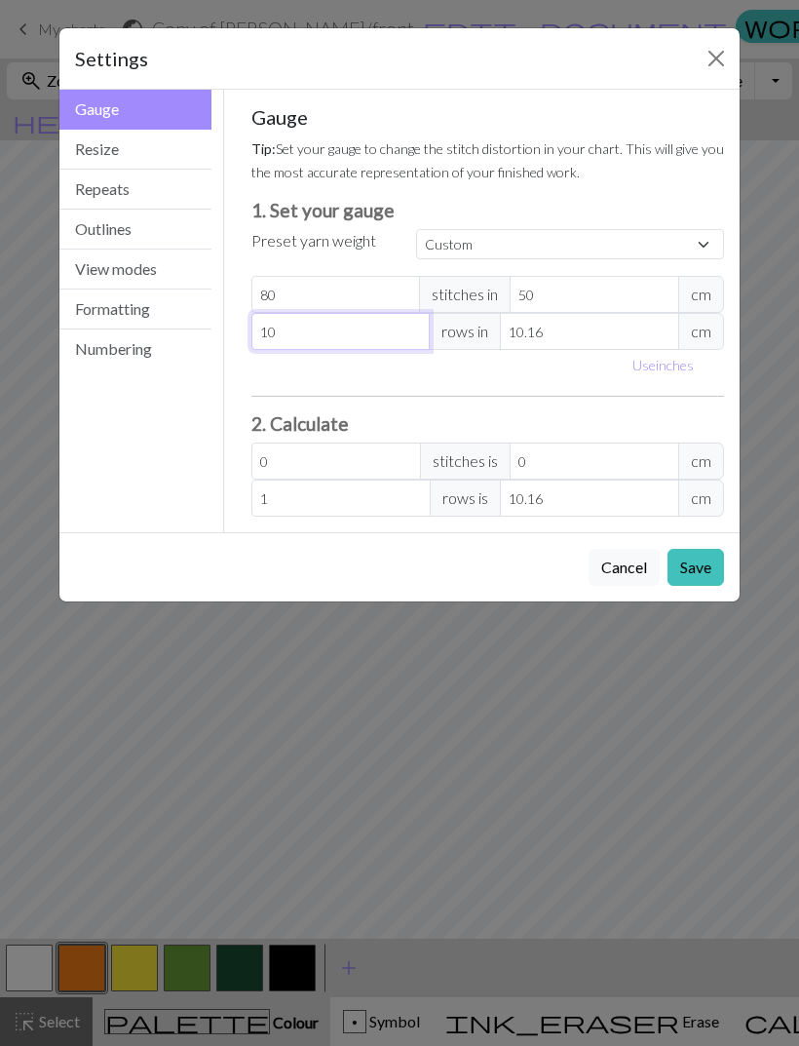
type input "10"
type input "103"
click at [592, 337] on input "10.16" at bounding box center [589, 331] width 179 height 37
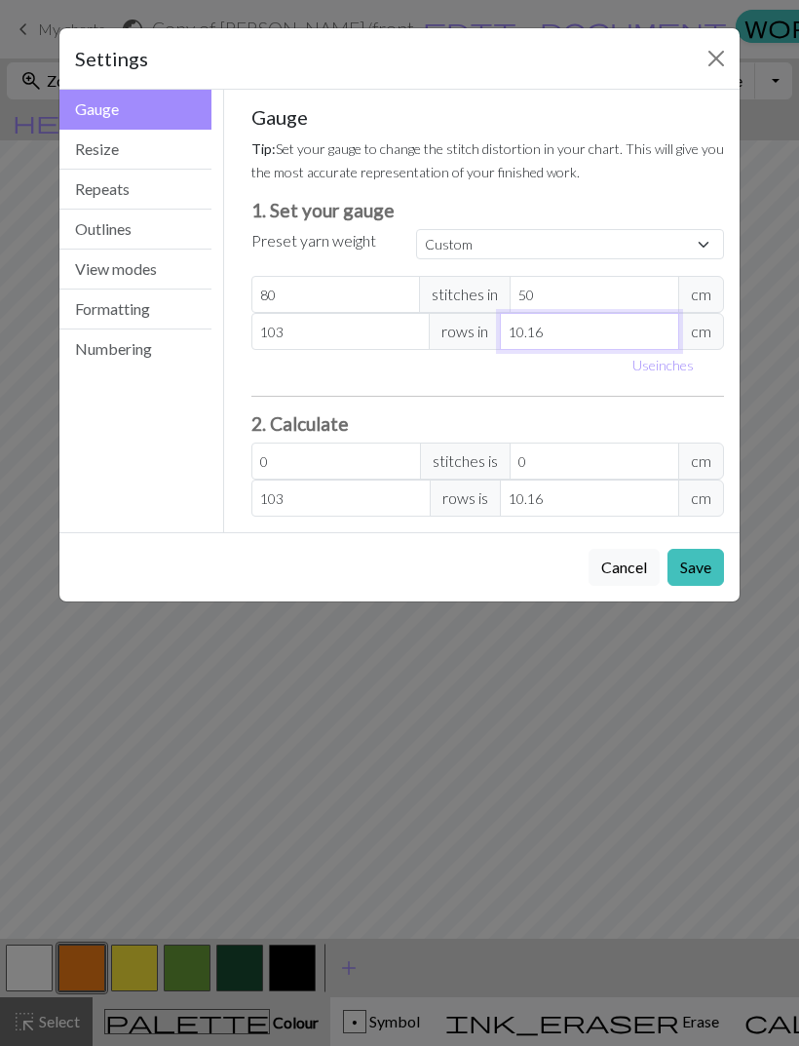
type input "10.1"
type input "103.61"
type input "10"
type input "104.65"
type input "1"
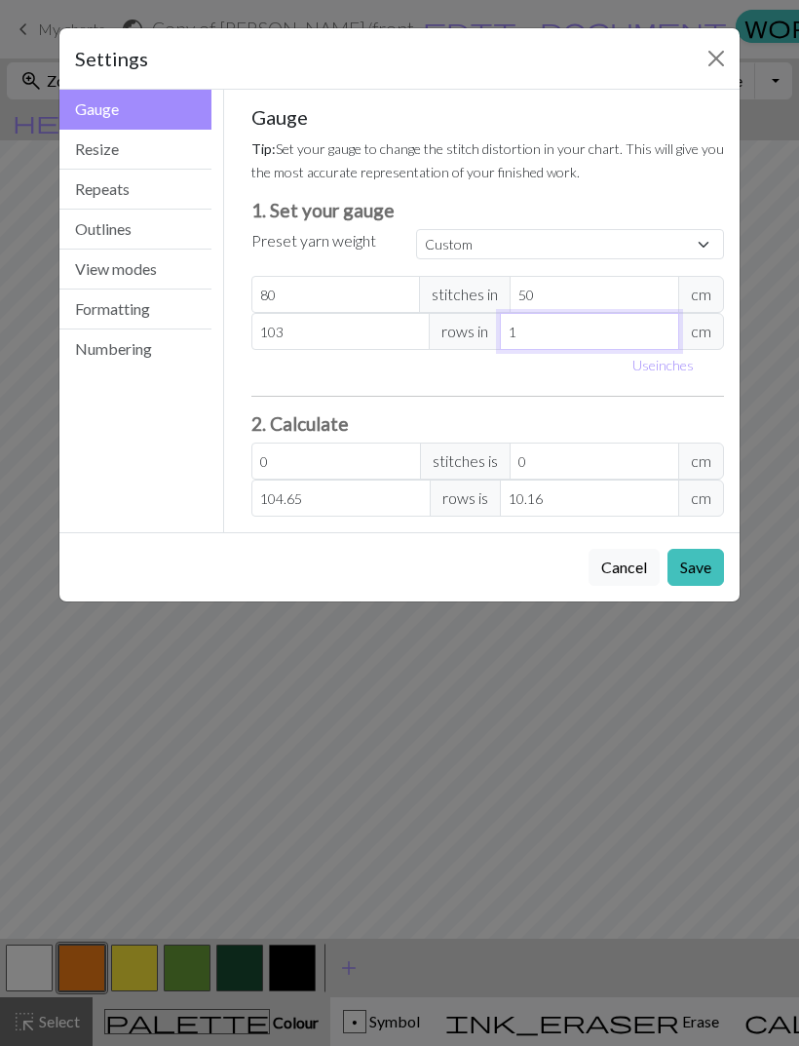
type input "1046.48"
type input "8"
type input "130.81"
type input "86"
type input "12.17"
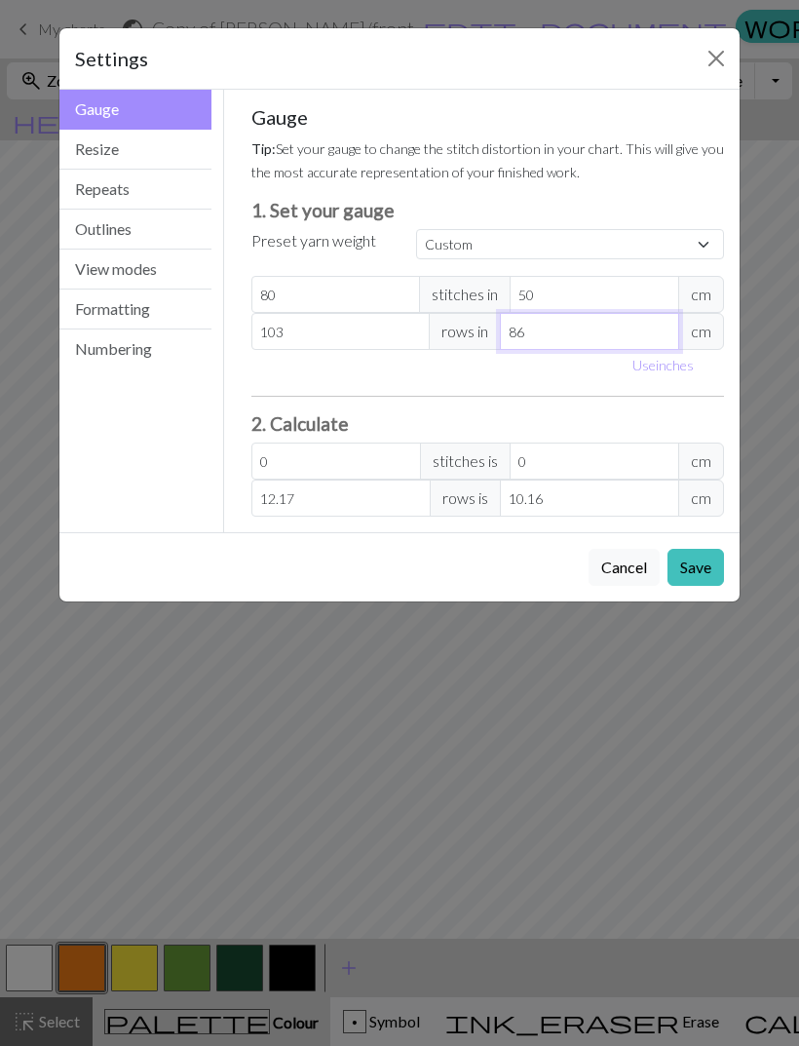
type input "86"
click at [549, 382] on div "Gauge Tip: Set your gauge to change the stitch distortion in your chart. This w…" at bounding box center [489, 310] width 474 height 411
click at [378, 467] on input "0" at bounding box center [337, 461] width 170 height 37
click at [706, 563] on button "Save" at bounding box center [696, 567] width 57 height 37
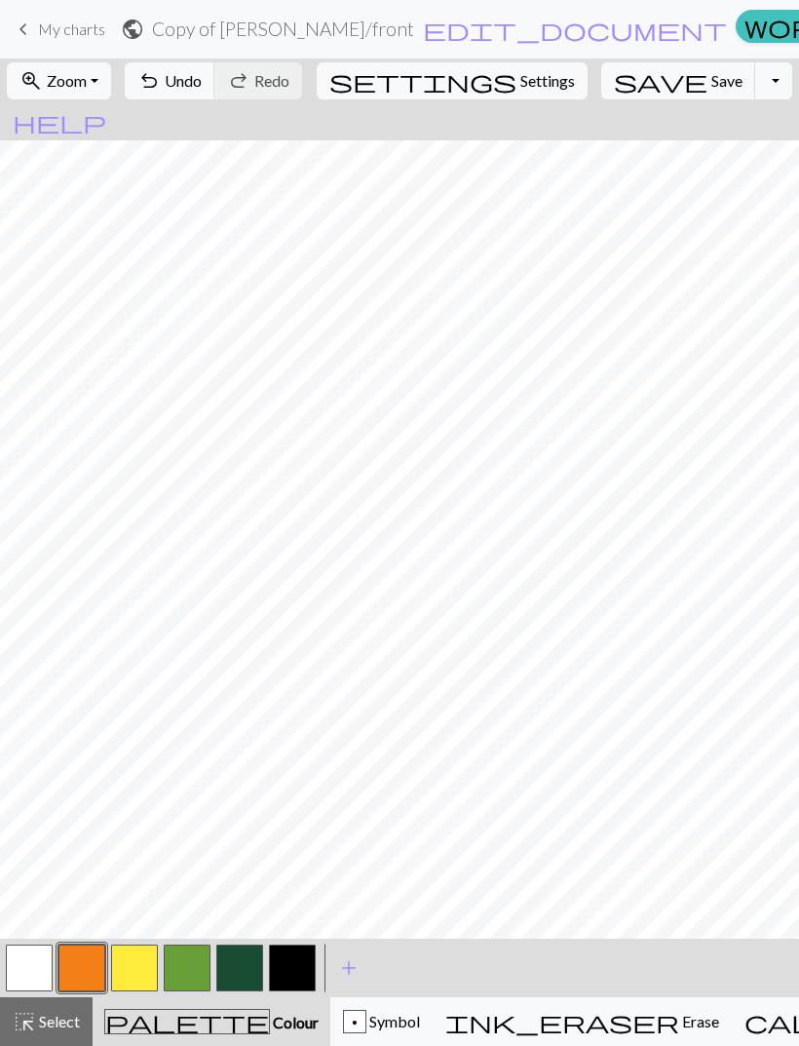
scroll to position [276, 0]
click at [521, 74] on span "Settings" at bounding box center [548, 80] width 55 height 23
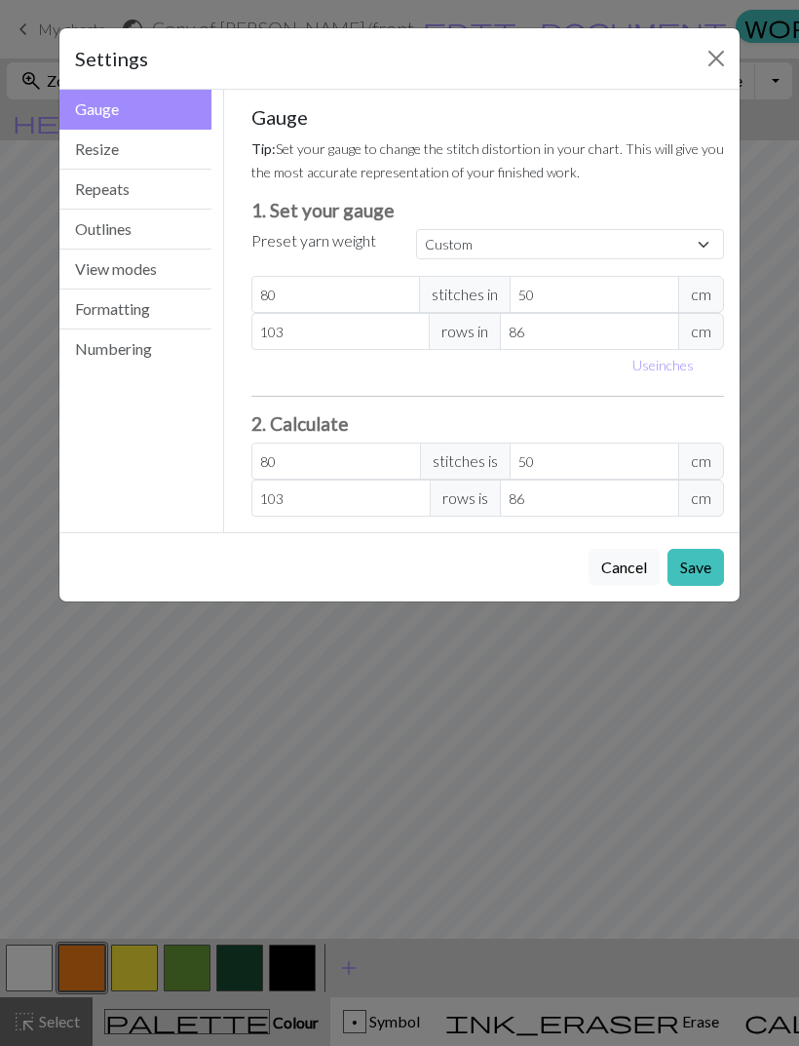
click at [152, 160] on button "Resize" at bounding box center [135, 150] width 152 height 40
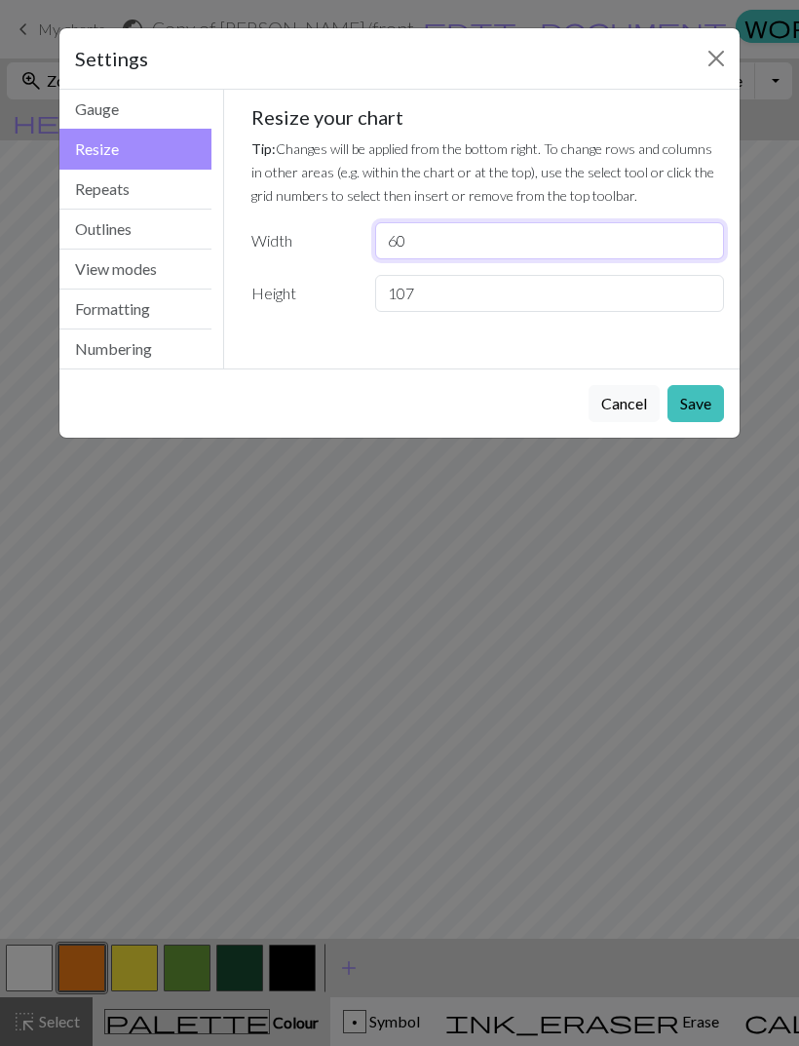
click at [535, 226] on input "60" at bounding box center [549, 240] width 349 height 37
click at [552, 241] on input "60" at bounding box center [549, 240] width 349 height 37
type input "6"
type input "80"
click at [592, 291] on input "107" at bounding box center [549, 293] width 349 height 37
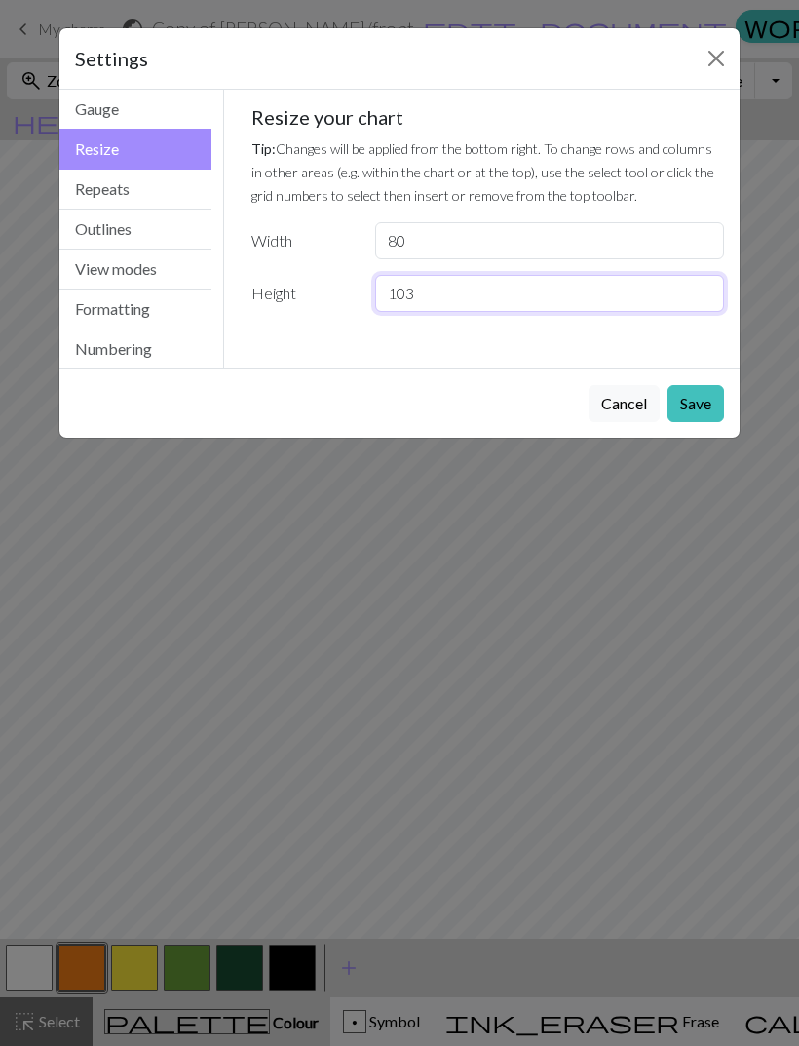
type input "103"
click at [705, 386] on button "Save" at bounding box center [696, 403] width 57 height 37
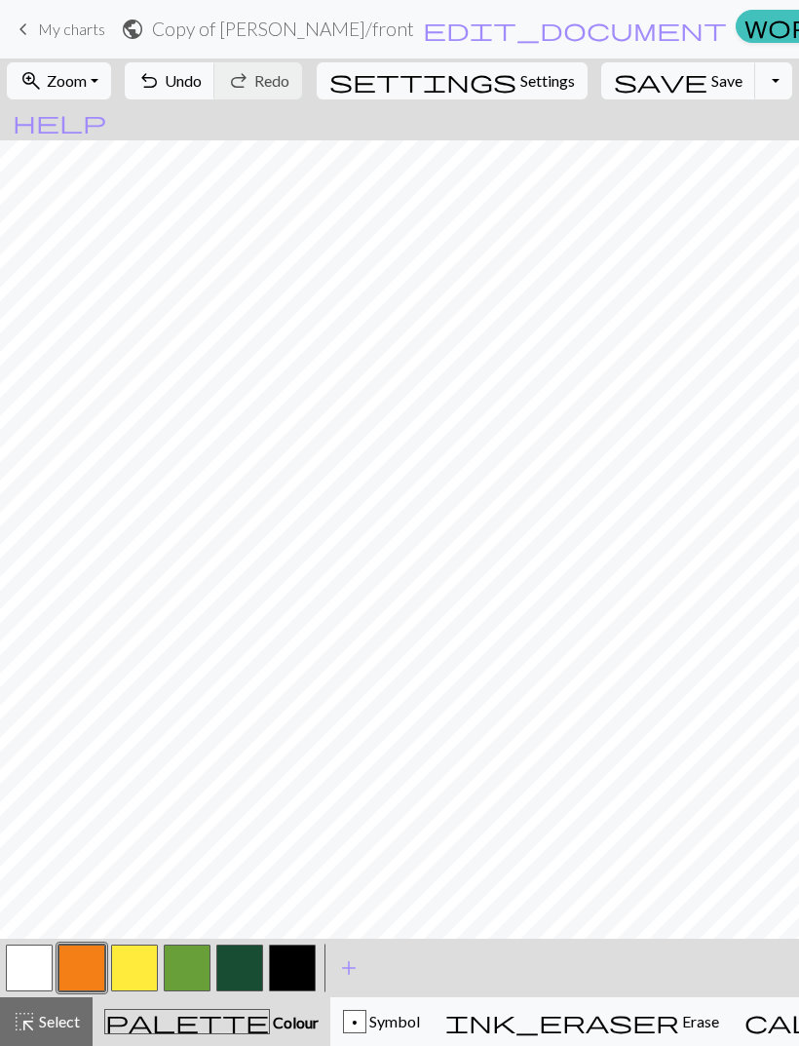
click at [521, 91] on span "Settings" at bounding box center [548, 80] width 55 height 23
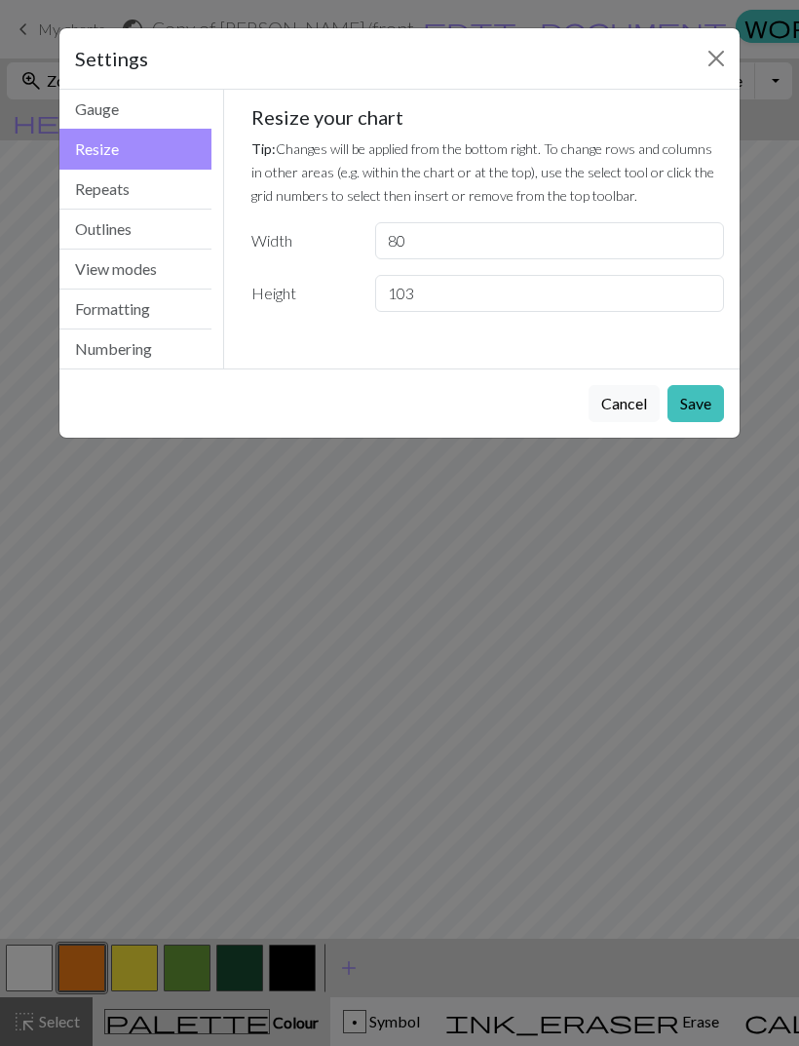
click at [161, 188] on button "Repeats" at bounding box center [135, 190] width 152 height 40
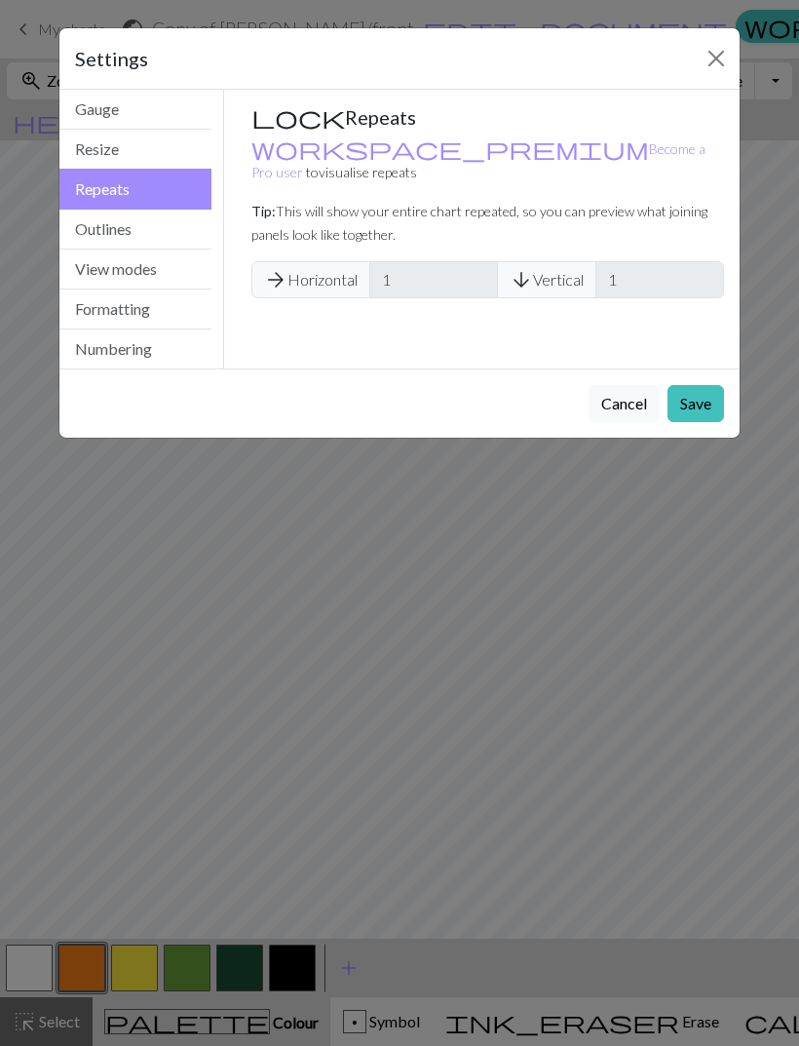
click at [171, 229] on button "Outlines" at bounding box center [135, 230] width 152 height 40
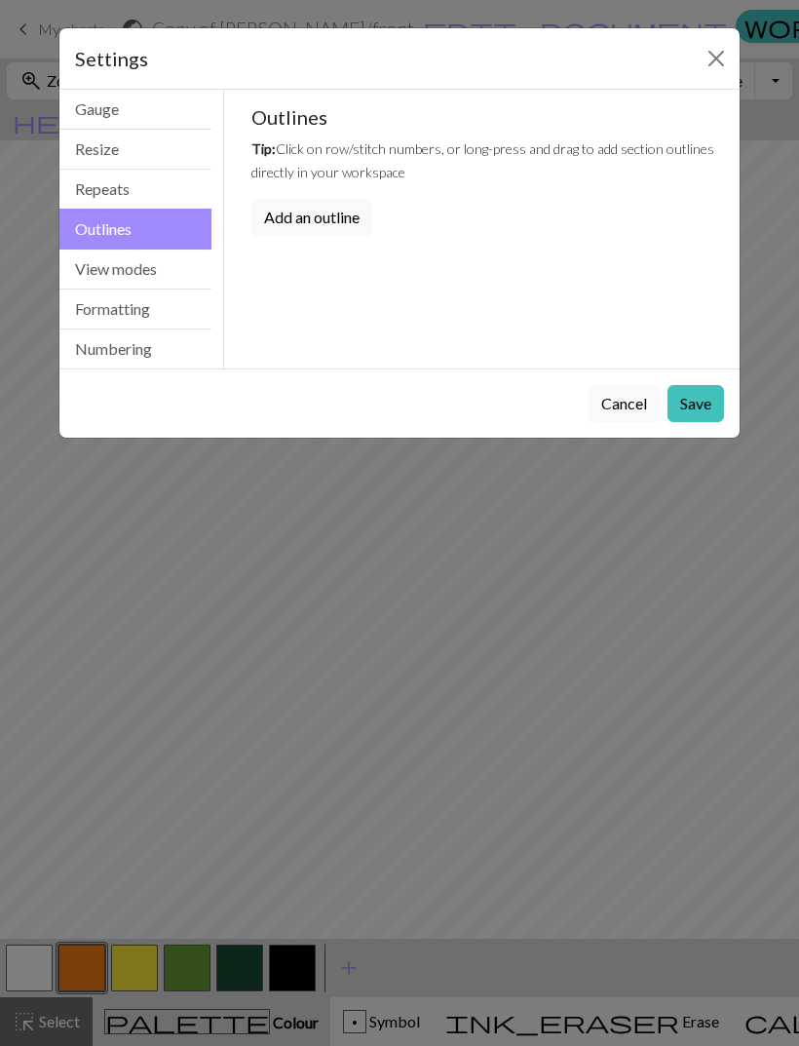
click at [158, 273] on button "View modes" at bounding box center [135, 270] width 152 height 40
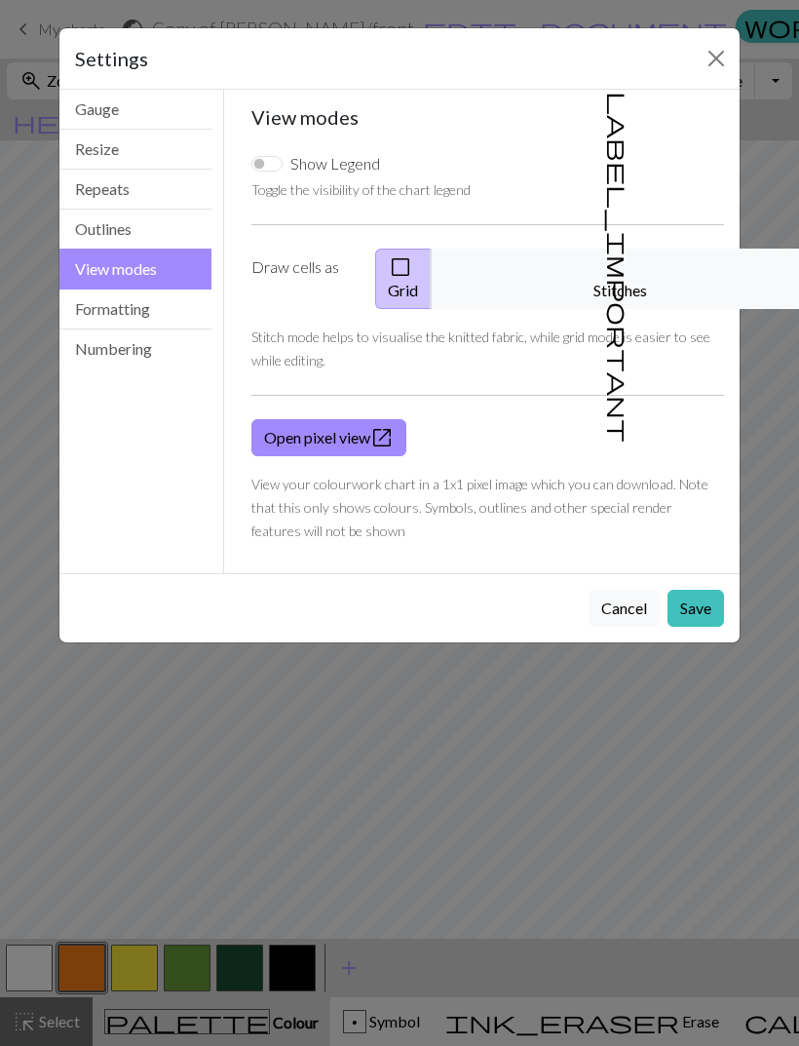
click at [166, 306] on button "Formatting" at bounding box center [135, 310] width 152 height 40
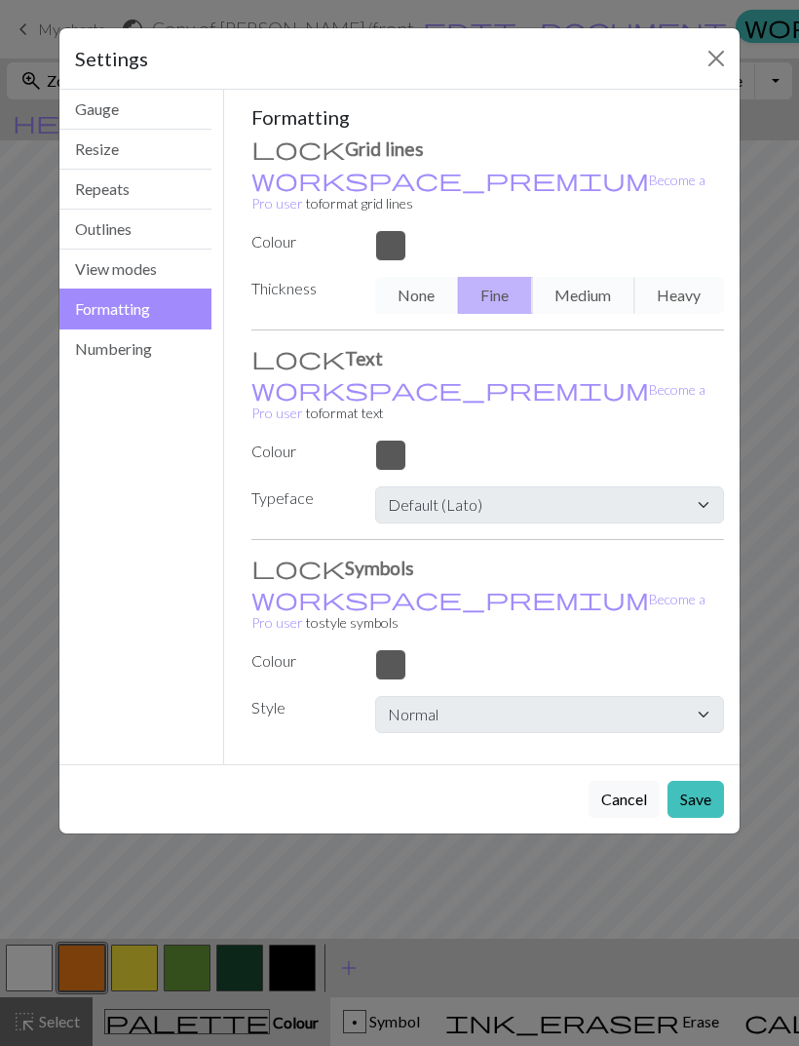
click at [173, 117] on button "Gauge" at bounding box center [135, 110] width 152 height 40
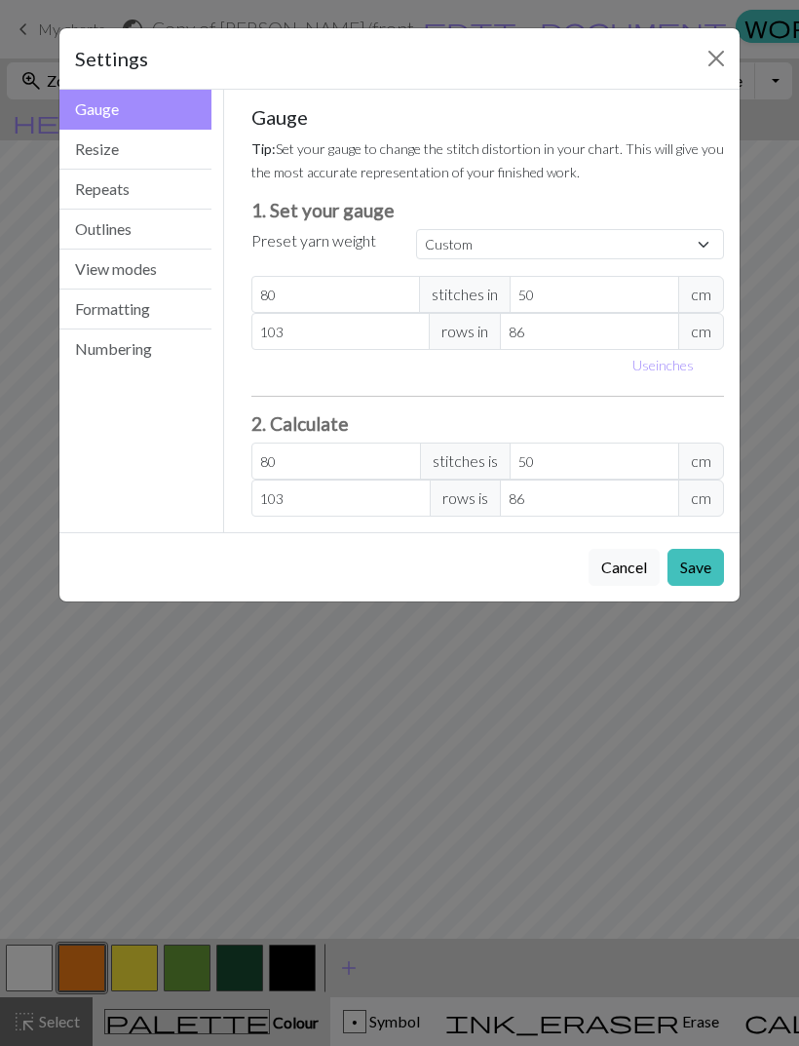
click at [147, 158] on button "Resize" at bounding box center [135, 150] width 152 height 40
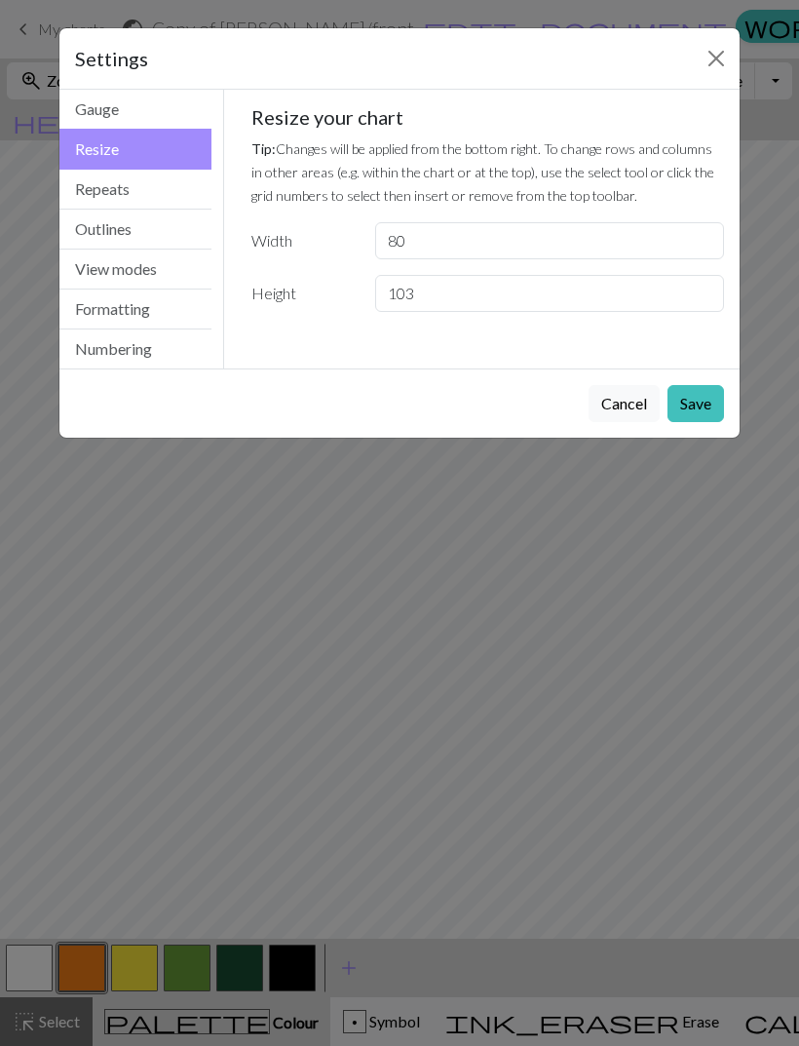
click at [196, 184] on button "Repeats" at bounding box center [135, 190] width 152 height 40
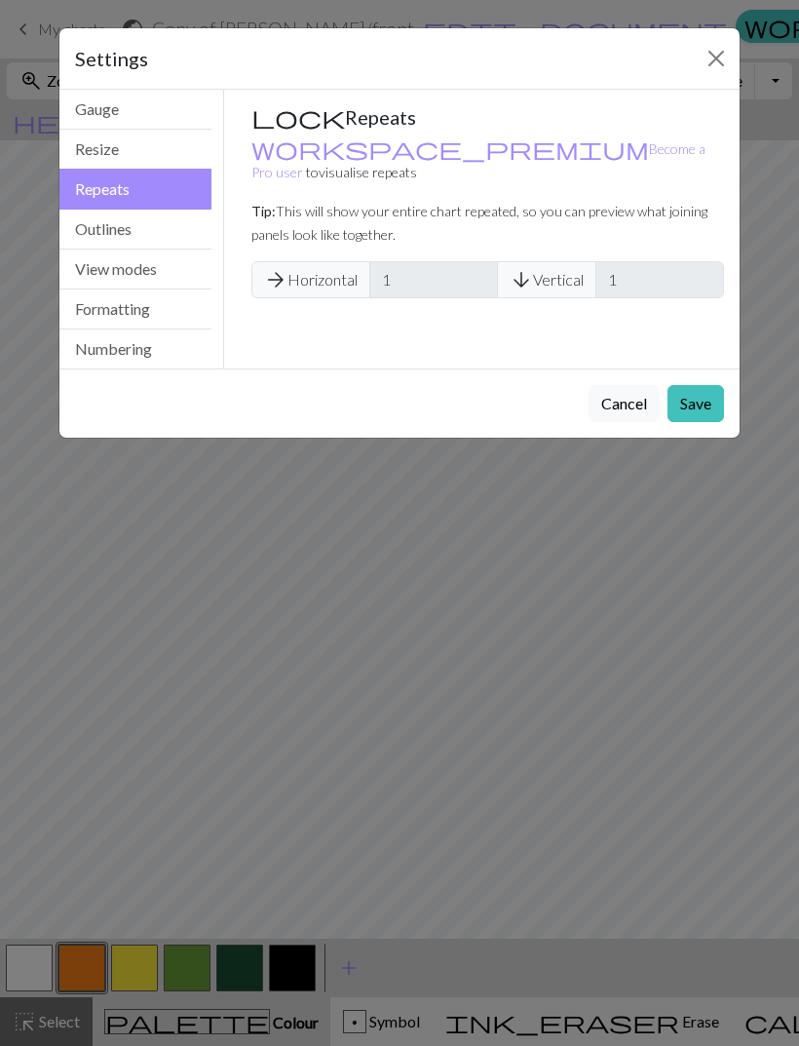
click at [179, 103] on button "Gauge" at bounding box center [135, 110] width 152 height 40
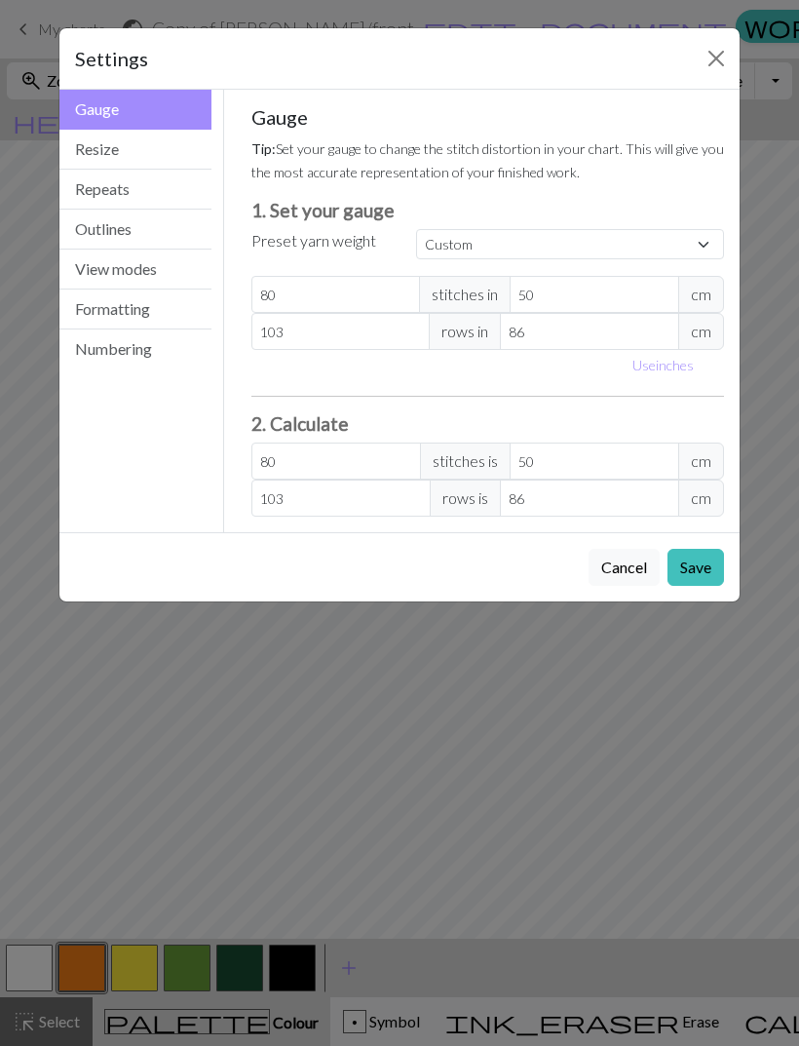
click at [711, 62] on button "Close" at bounding box center [716, 58] width 31 height 31
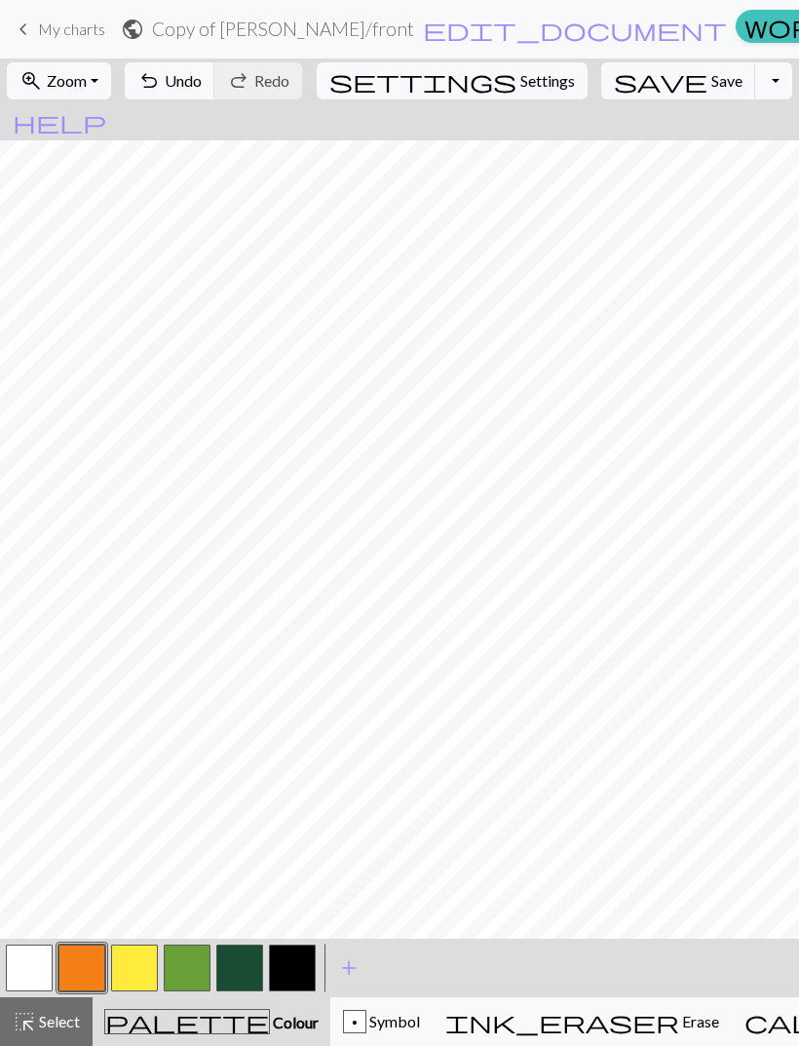
click at [215, 68] on button "undo Undo Undo" at bounding box center [170, 80] width 91 height 37
click at [98, 91] on button "zoom_in Zoom Zoom" at bounding box center [59, 80] width 104 height 37
click at [109, 132] on button "Fit all" at bounding box center [85, 123] width 154 height 31
click at [215, 71] on button "undo Undo Undo" at bounding box center [170, 80] width 91 height 37
click at [215, 70] on button "undo Undo Undo" at bounding box center [170, 80] width 91 height 37
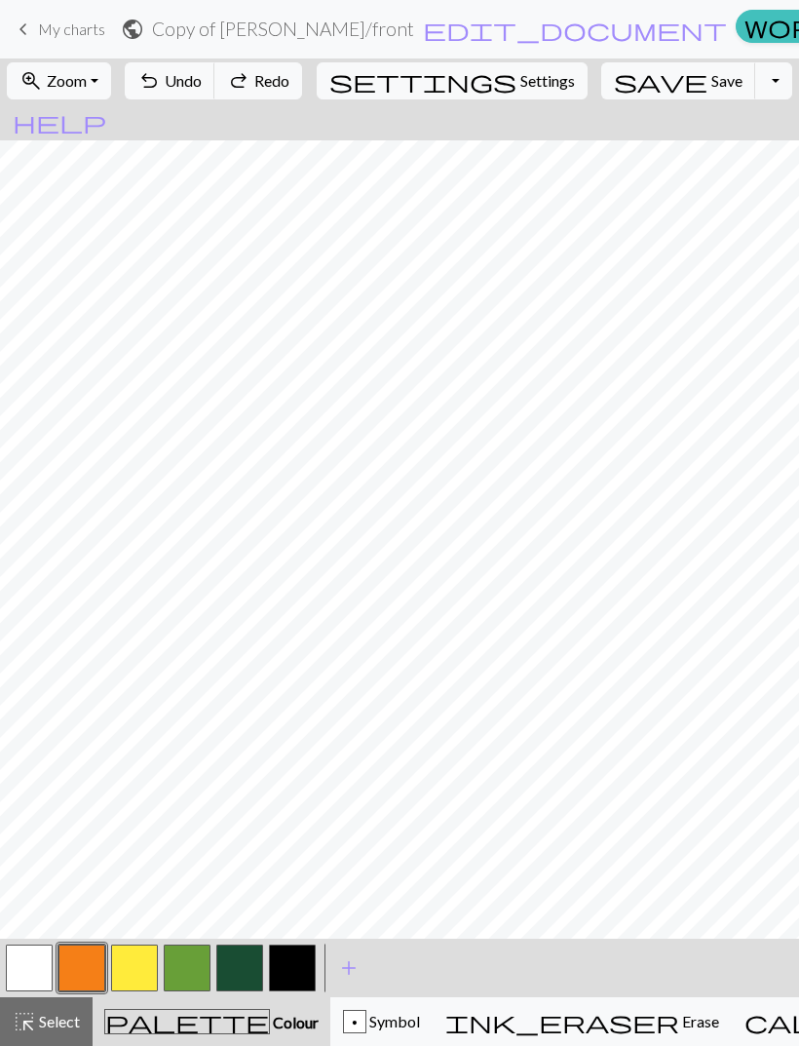
click at [215, 79] on button "undo Undo Undo" at bounding box center [170, 80] width 91 height 37
click at [239, 77] on div "undo Undo Undo redo Redo Redo" at bounding box center [213, 80] width 189 height 45
